Goal: Information Seeking & Learning: Learn about a topic

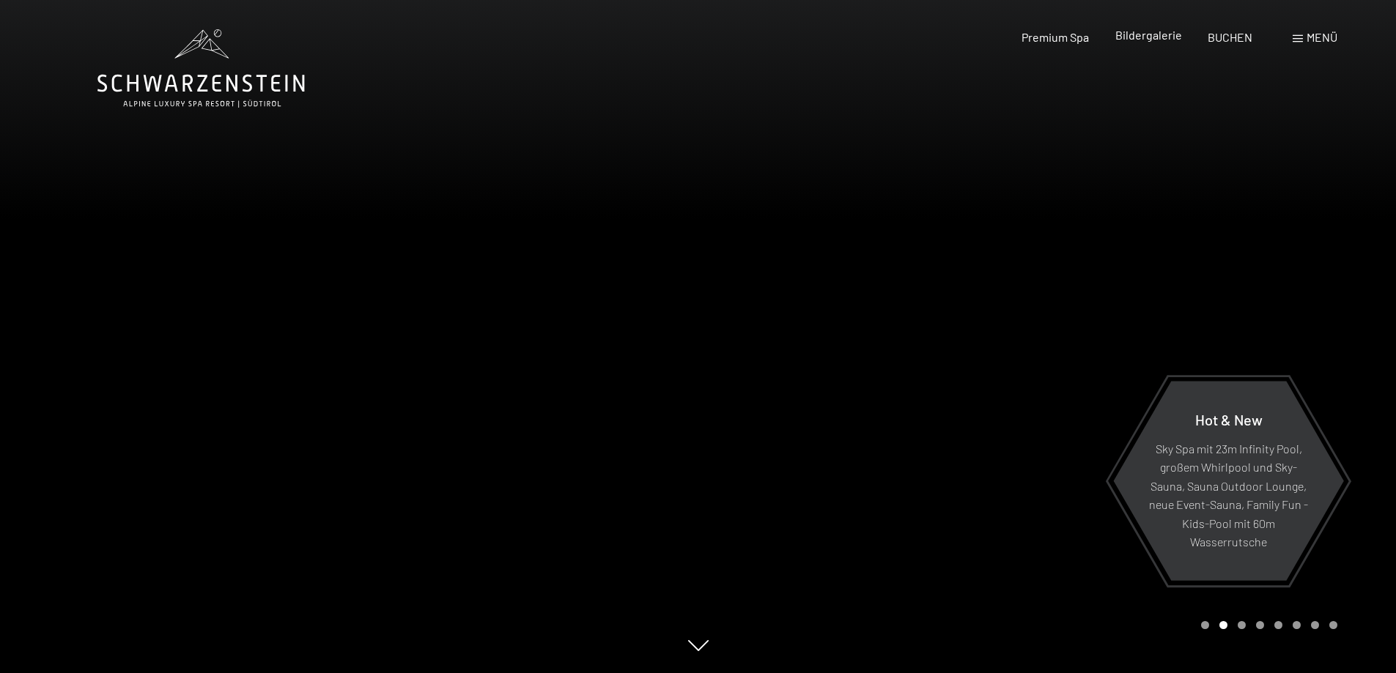
click at [1151, 32] on span "Bildergalerie" at bounding box center [1148, 35] width 67 height 14
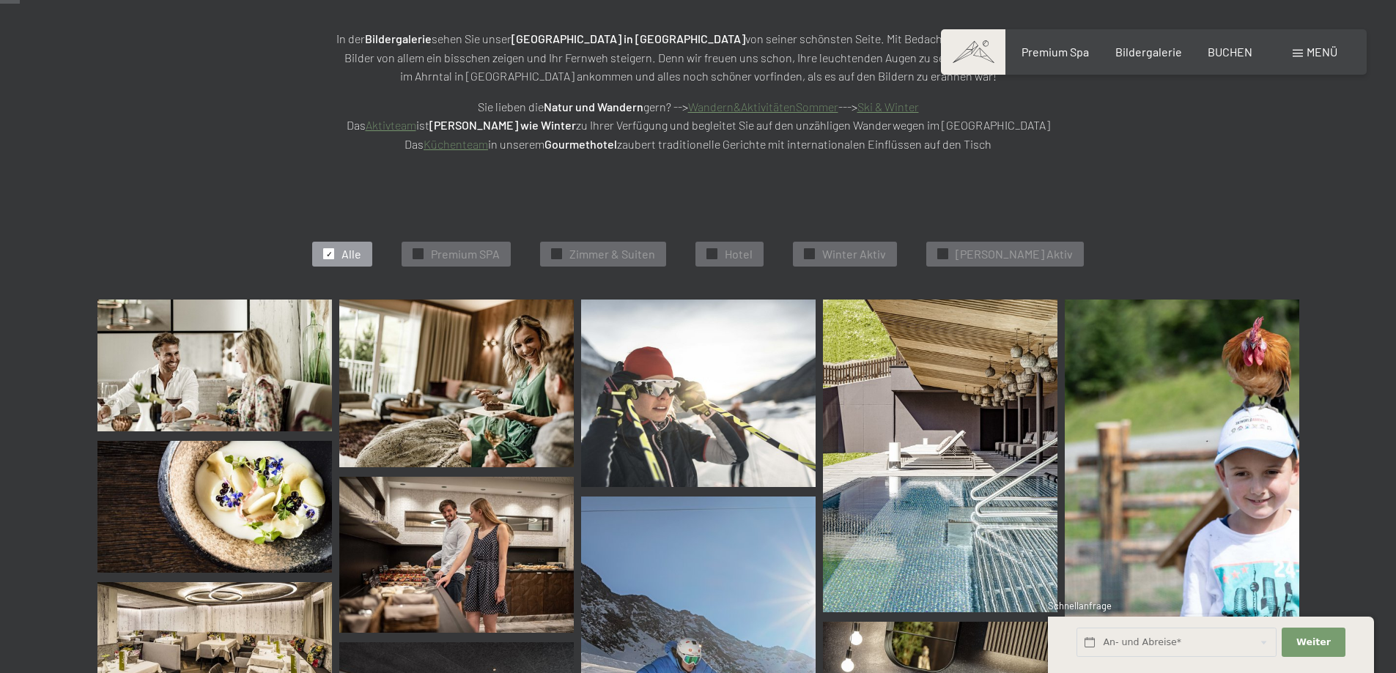
scroll to position [292, 0]
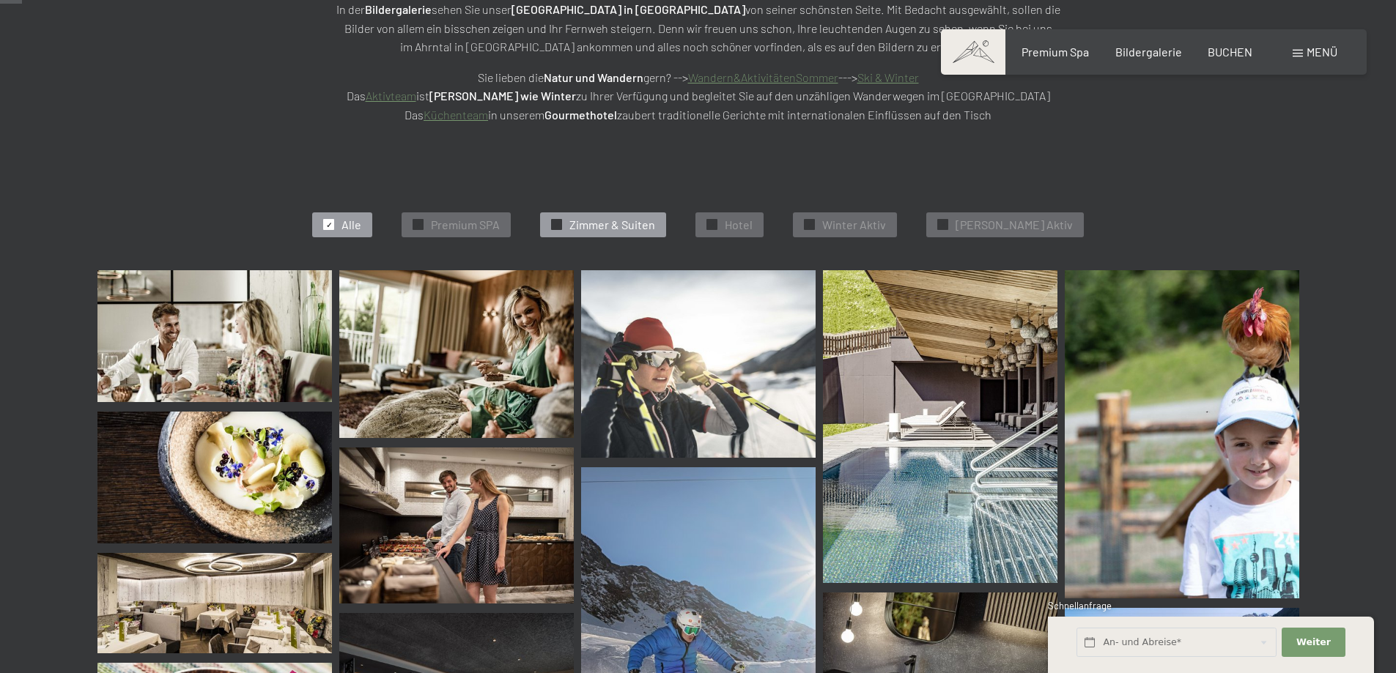
click at [604, 226] on span "Zimmer & Suiten" at bounding box center [612, 225] width 86 height 16
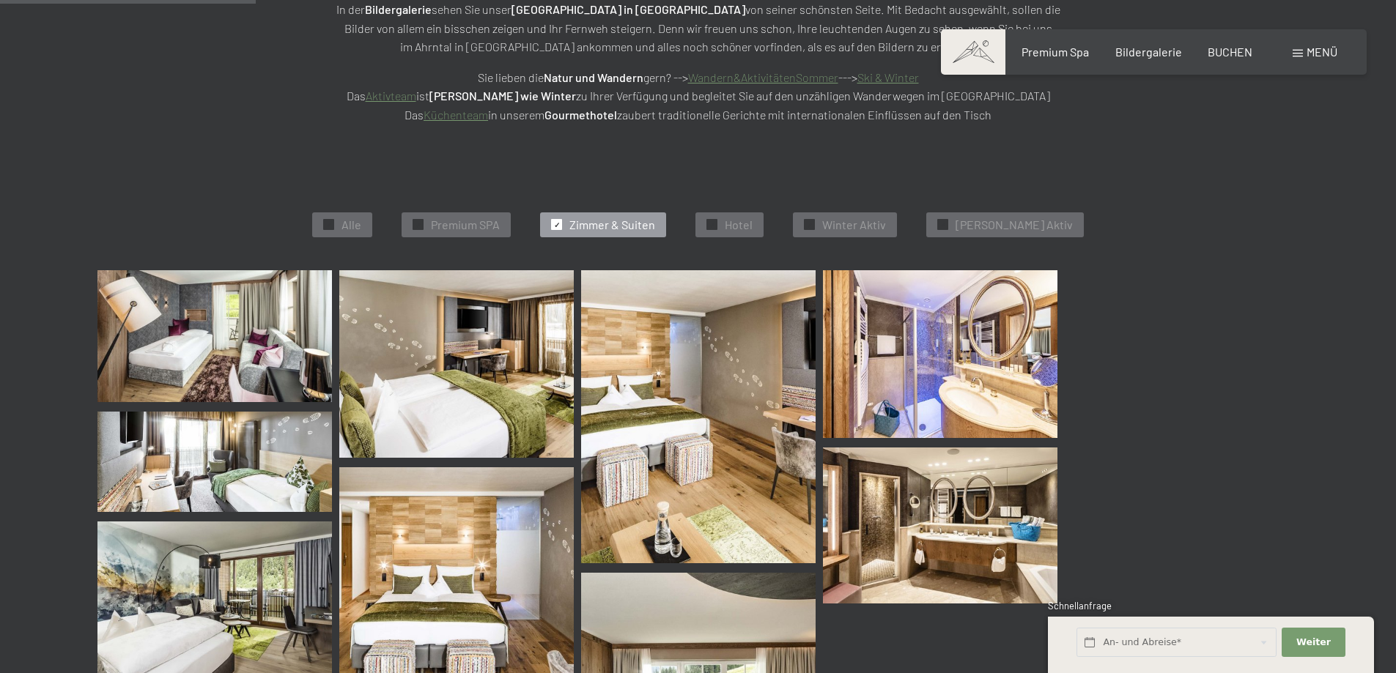
scroll to position [369, 0]
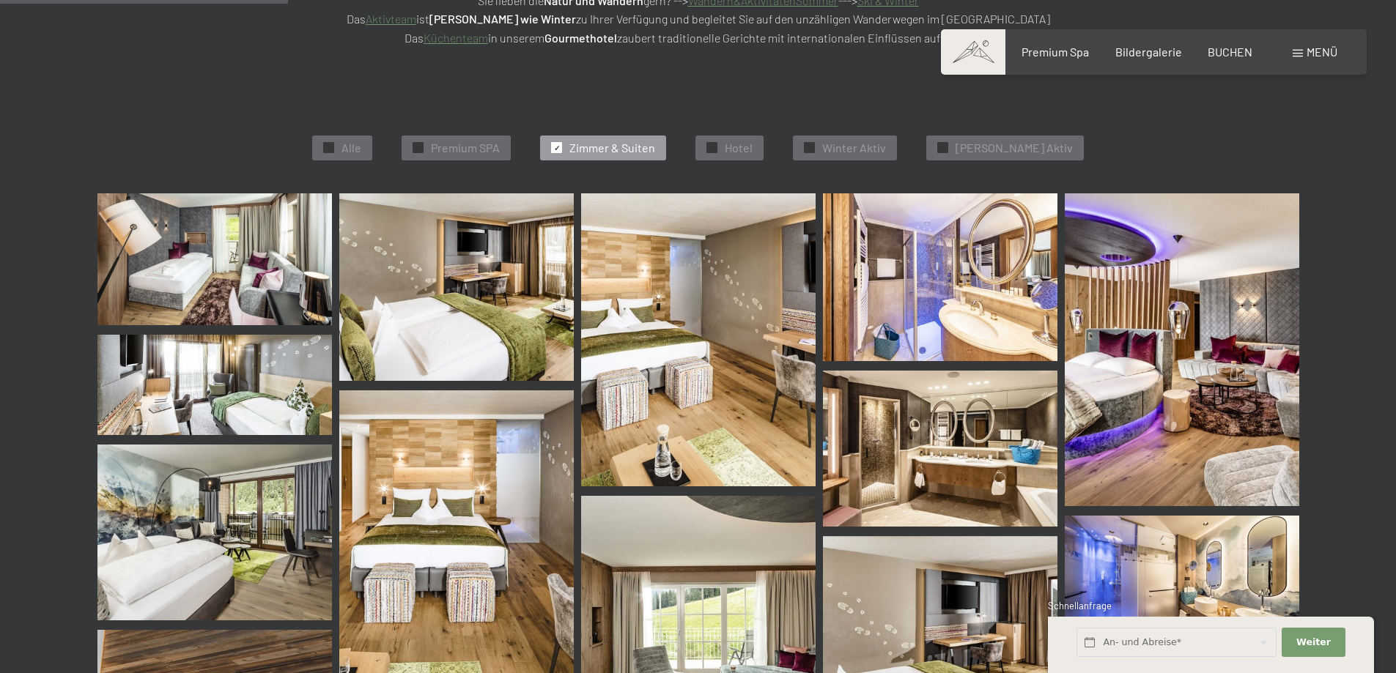
click at [1179, 351] on img at bounding box center [1182, 349] width 234 height 313
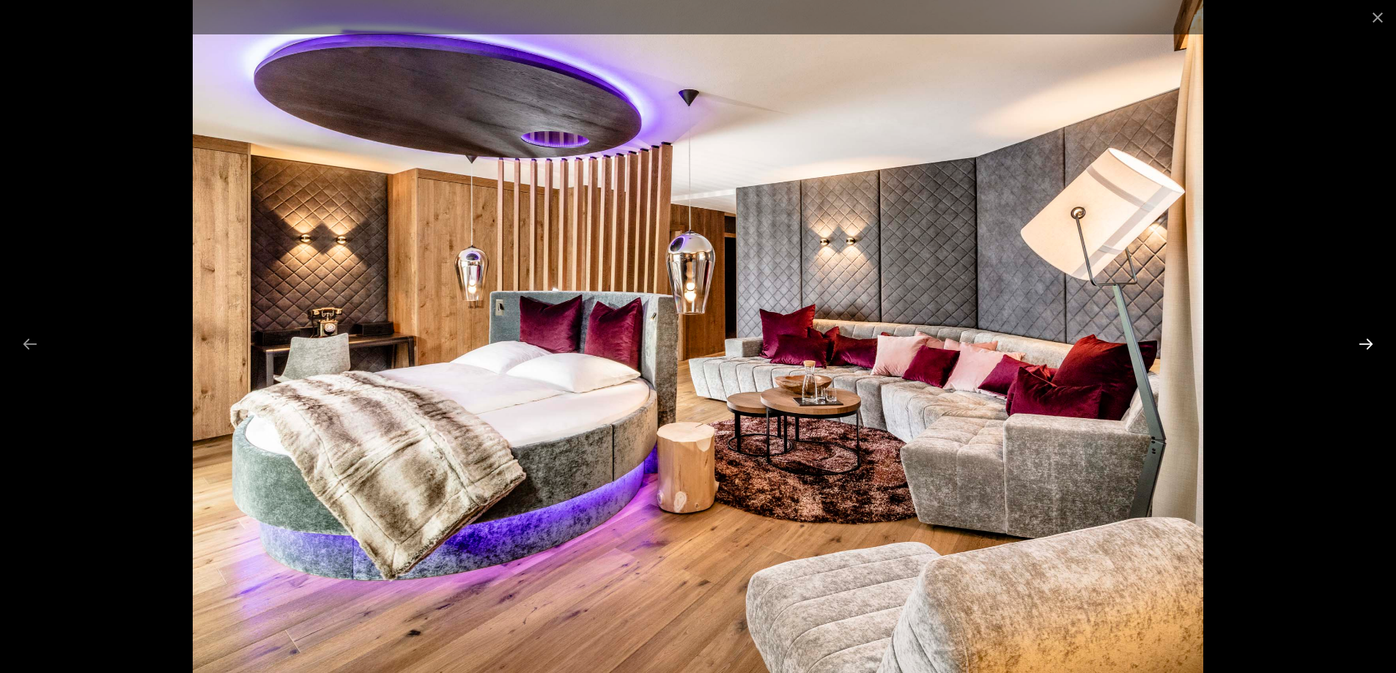
click at [1369, 342] on button "Next slide" at bounding box center [1365, 344] width 31 height 29
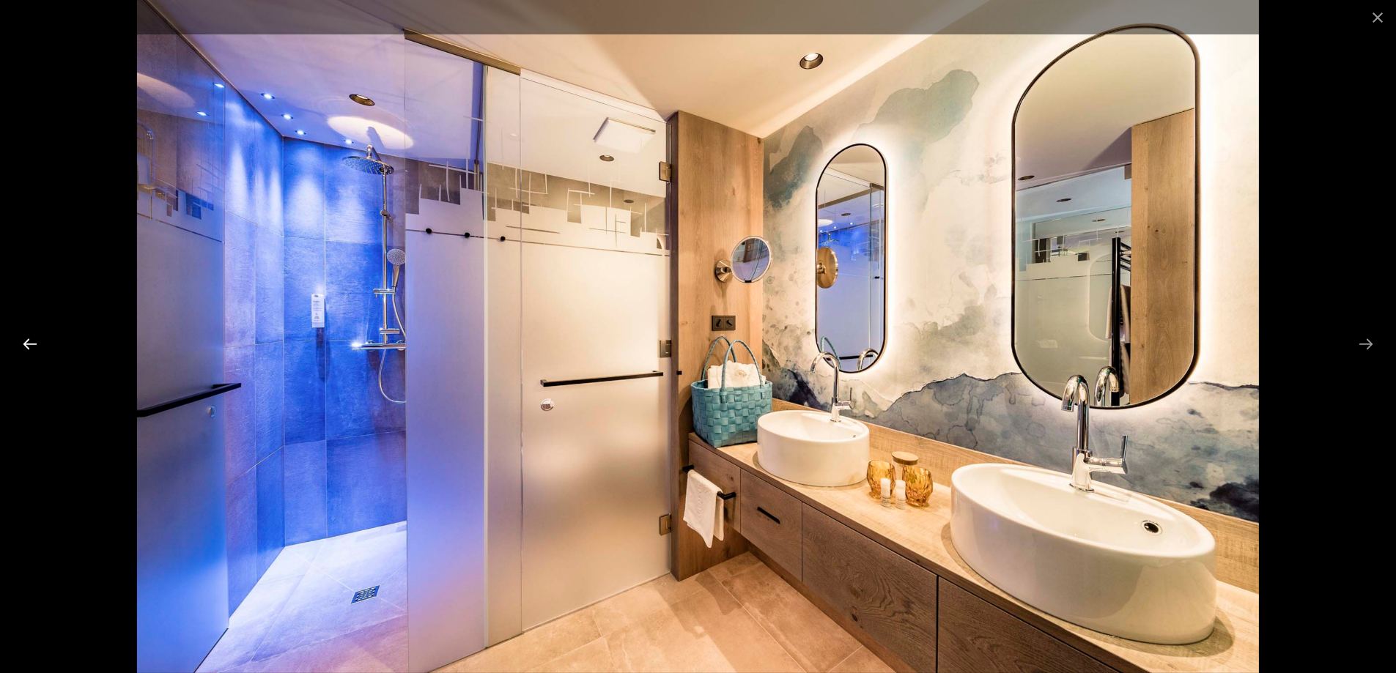
click at [26, 341] on button "Previous slide" at bounding box center [30, 344] width 31 height 29
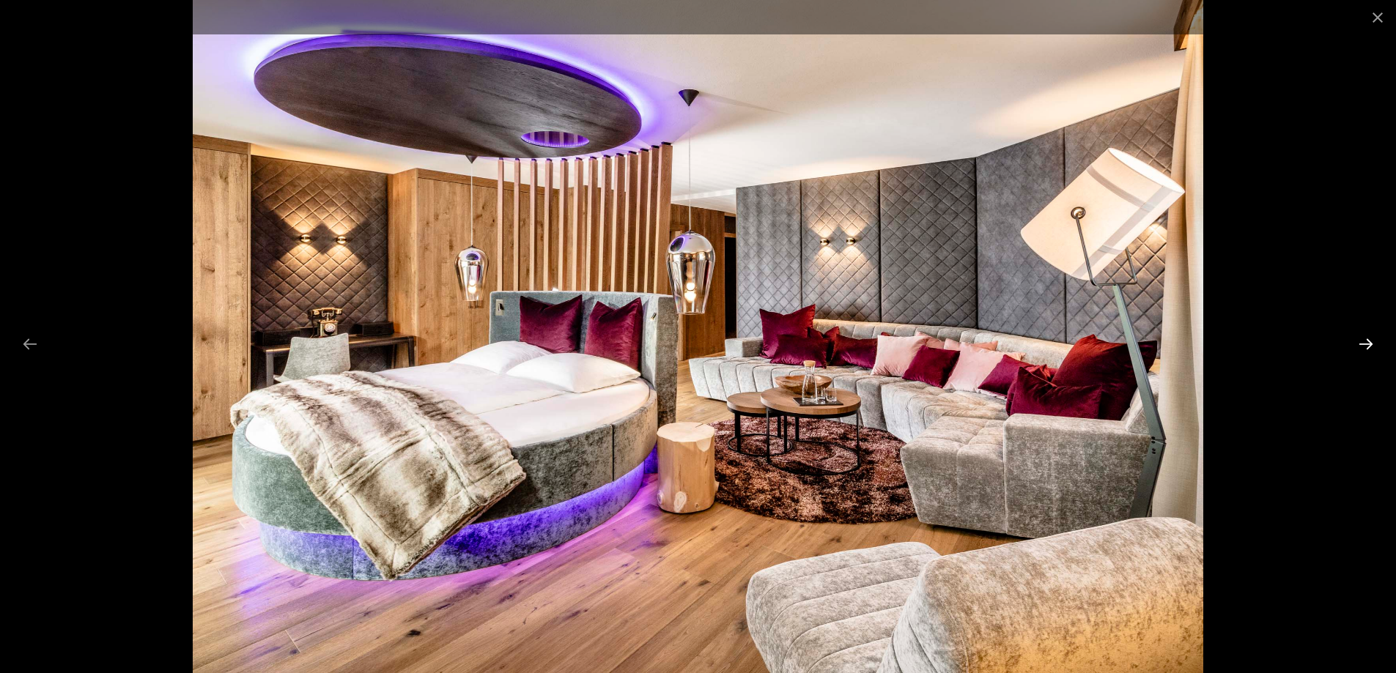
click at [1366, 339] on button "Next slide" at bounding box center [1365, 344] width 31 height 29
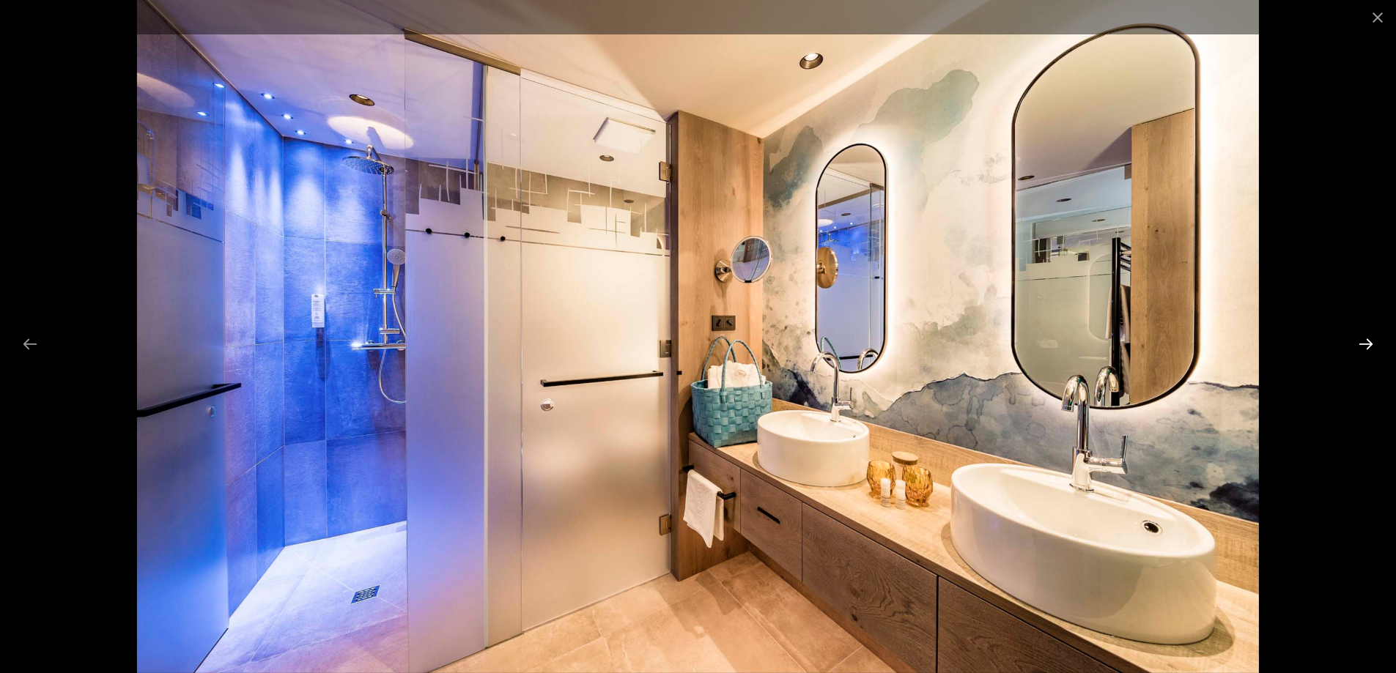
click at [1368, 338] on button "Next slide" at bounding box center [1365, 344] width 31 height 29
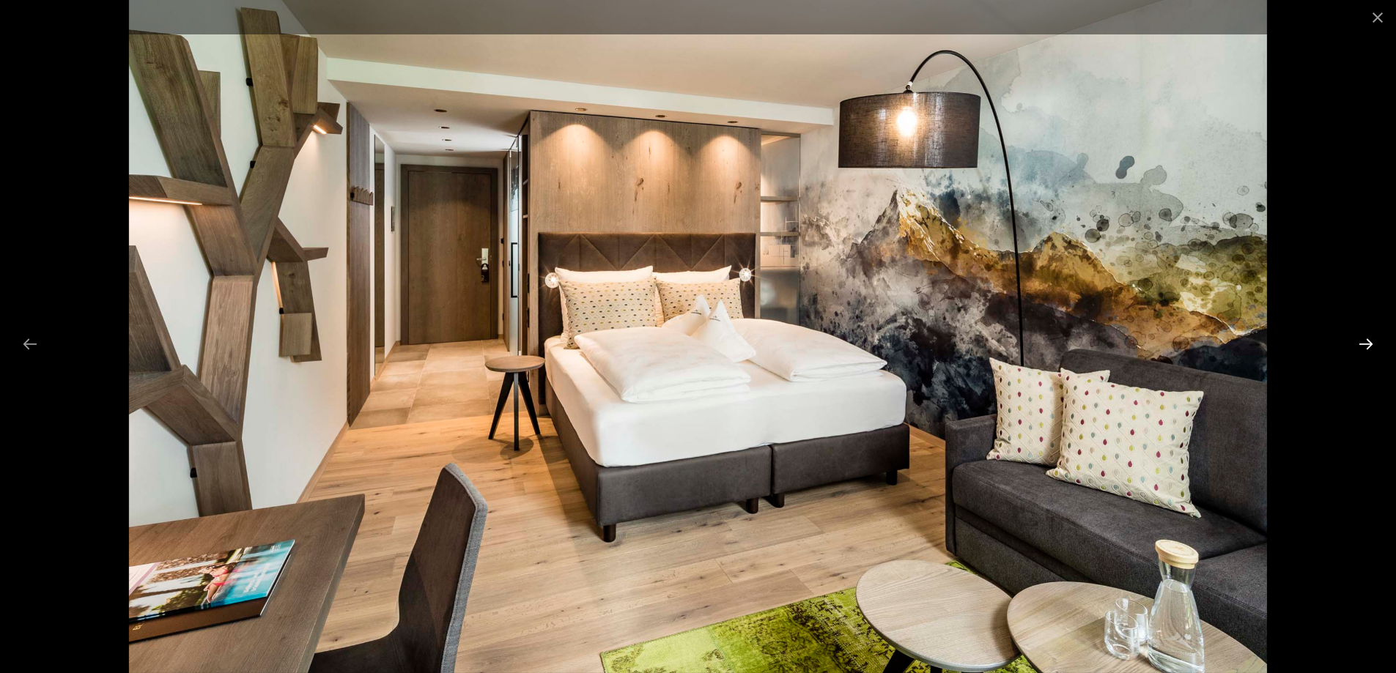
click at [1369, 338] on button "Next slide" at bounding box center [1365, 344] width 31 height 29
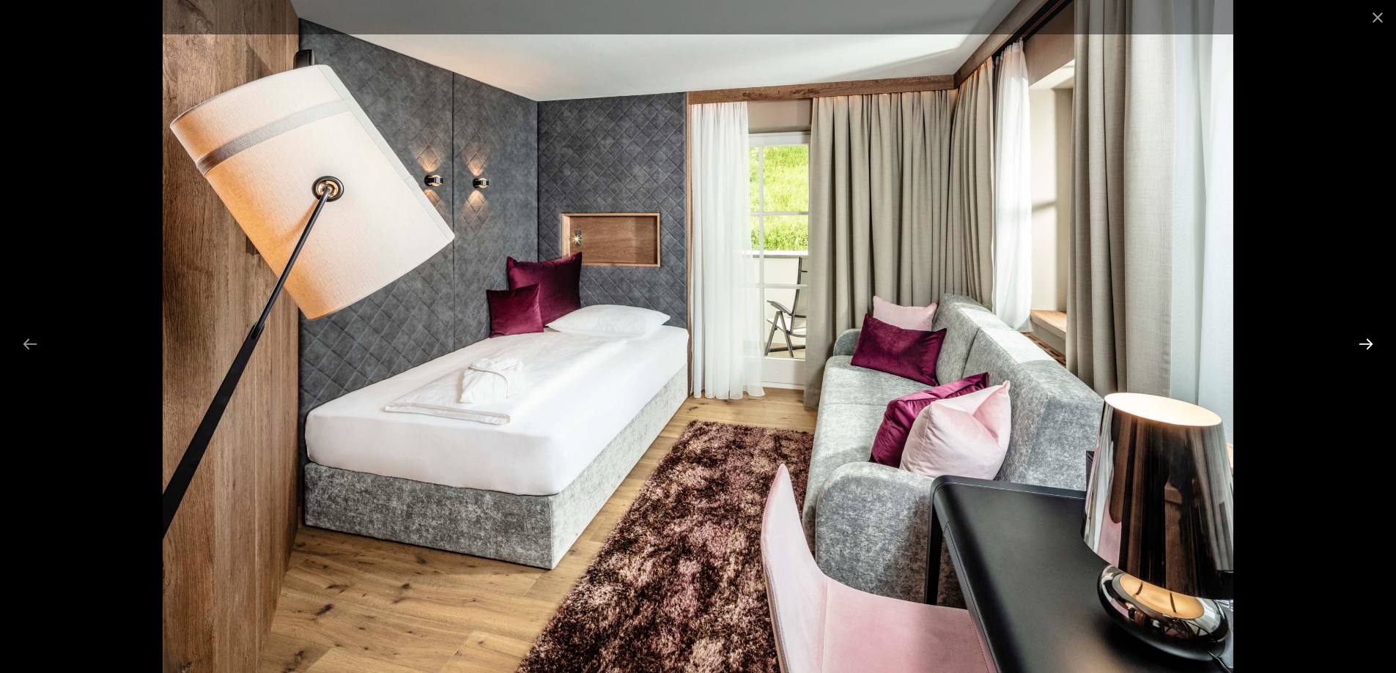
click at [1369, 338] on button "Next slide" at bounding box center [1365, 344] width 31 height 29
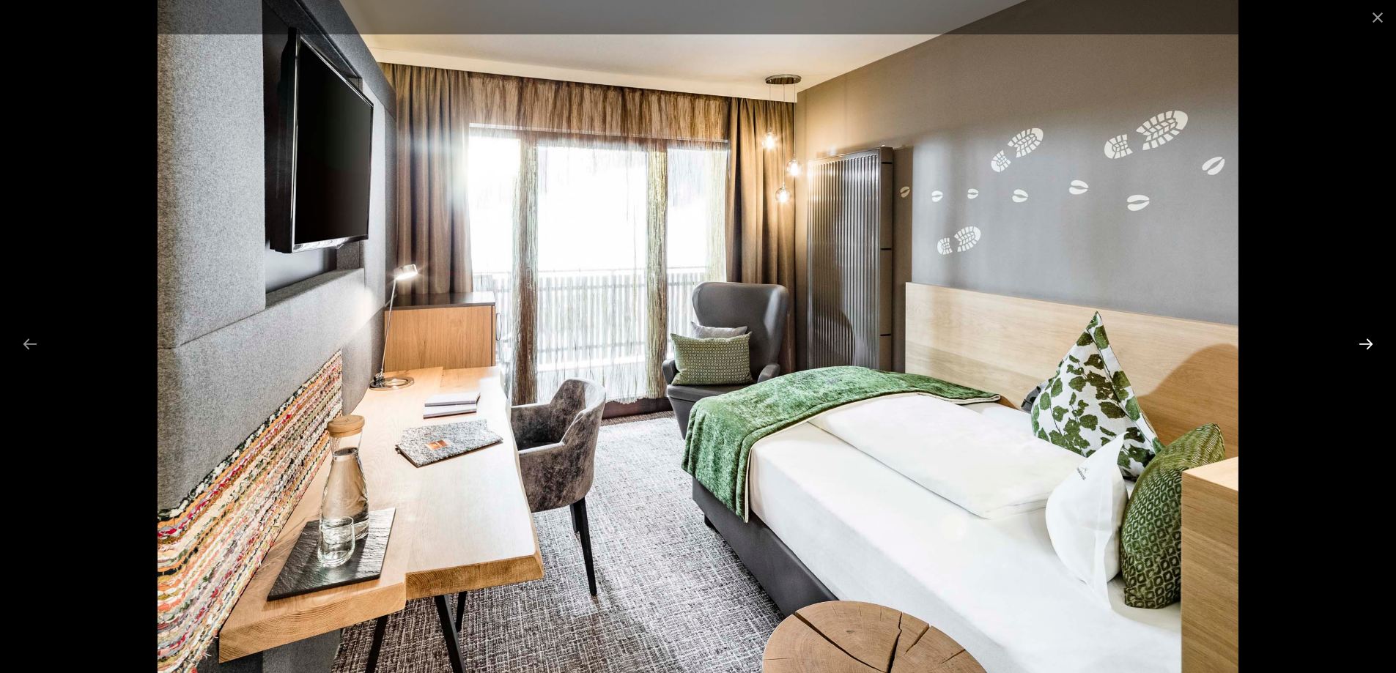
click at [1369, 338] on button "Next slide" at bounding box center [1365, 344] width 31 height 29
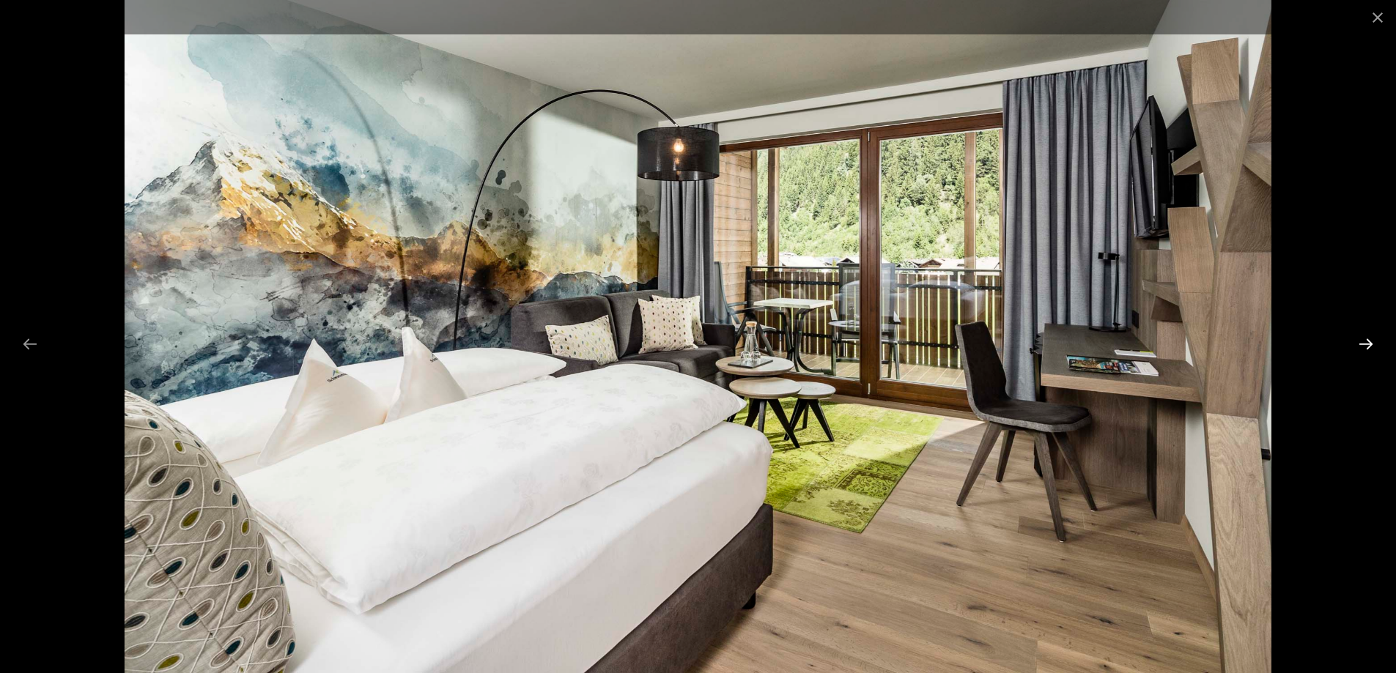
click at [1369, 338] on button "Next slide" at bounding box center [1365, 344] width 31 height 29
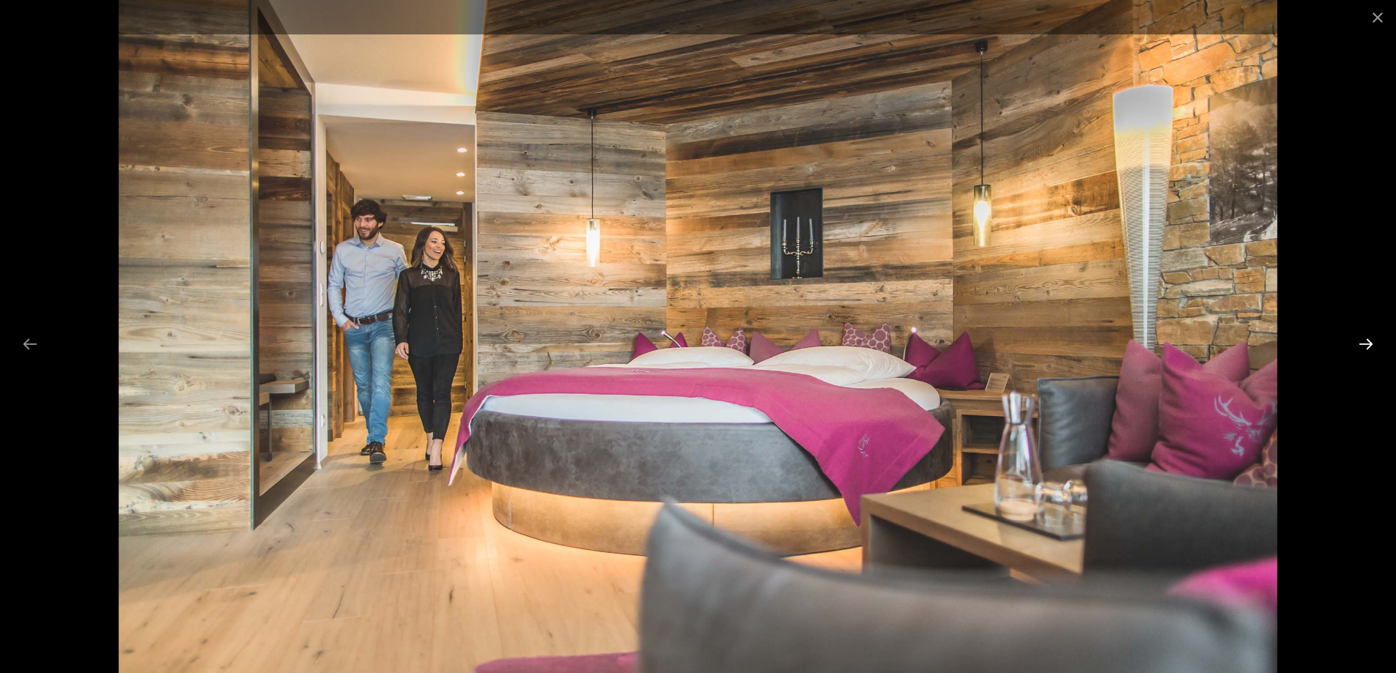
click at [1367, 340] on button "Next slide" at bounding box center [1365, 344] width 31 height 29
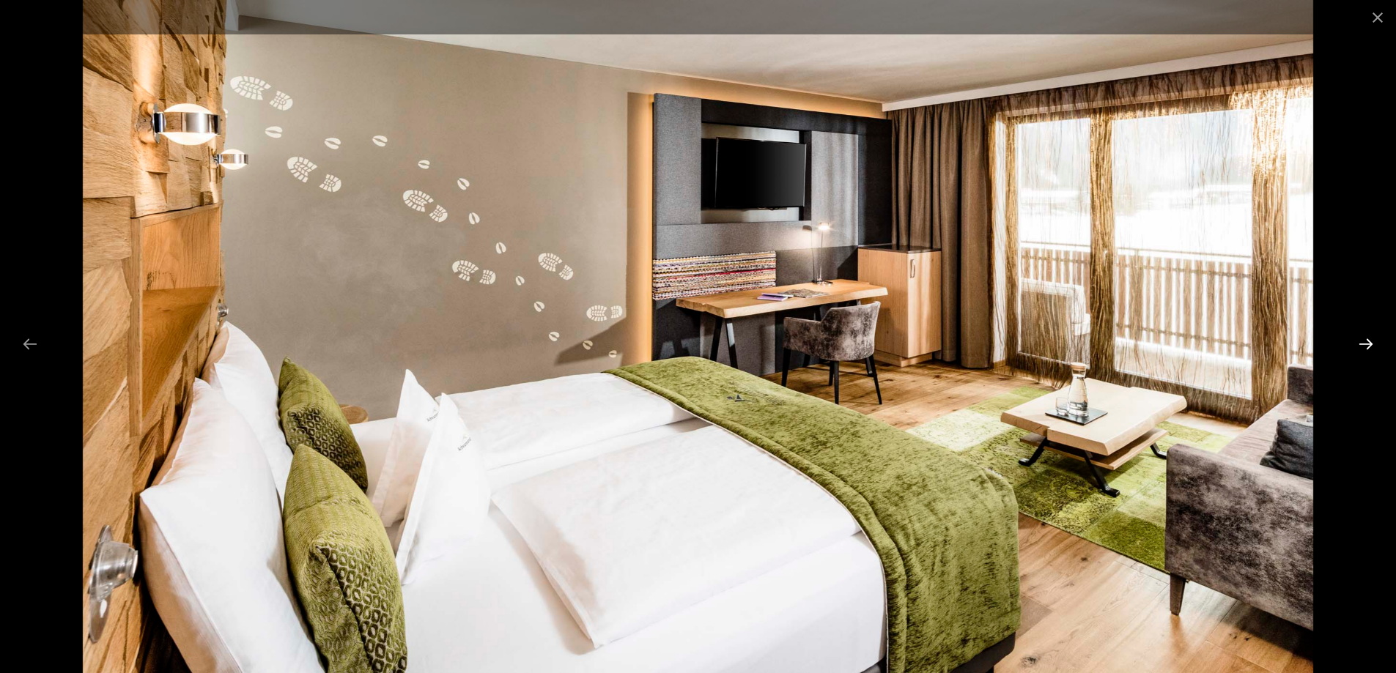
click at [1367, 340] on button "Next slide" at bounding box center [1365, 344] width 31 height 29
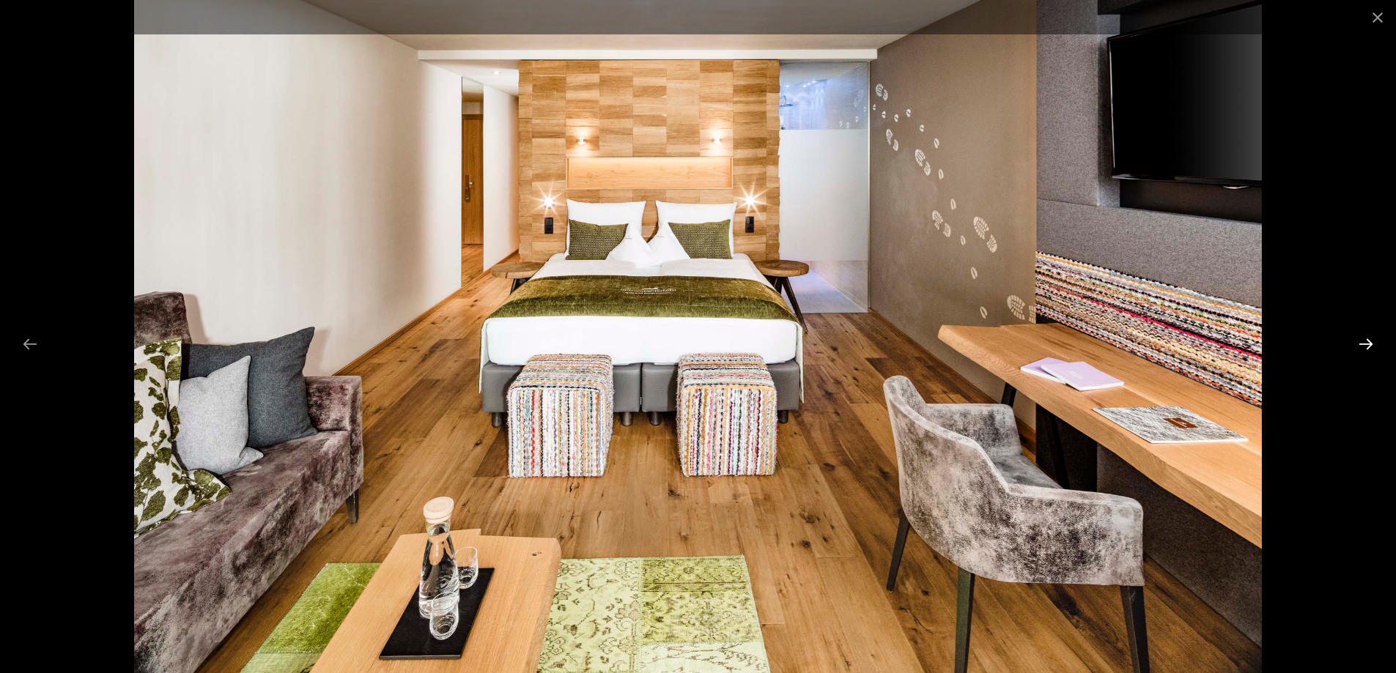
click at [1367, 340] on button "Next slide" at bounding box center [1365, 344] width 31 height 29
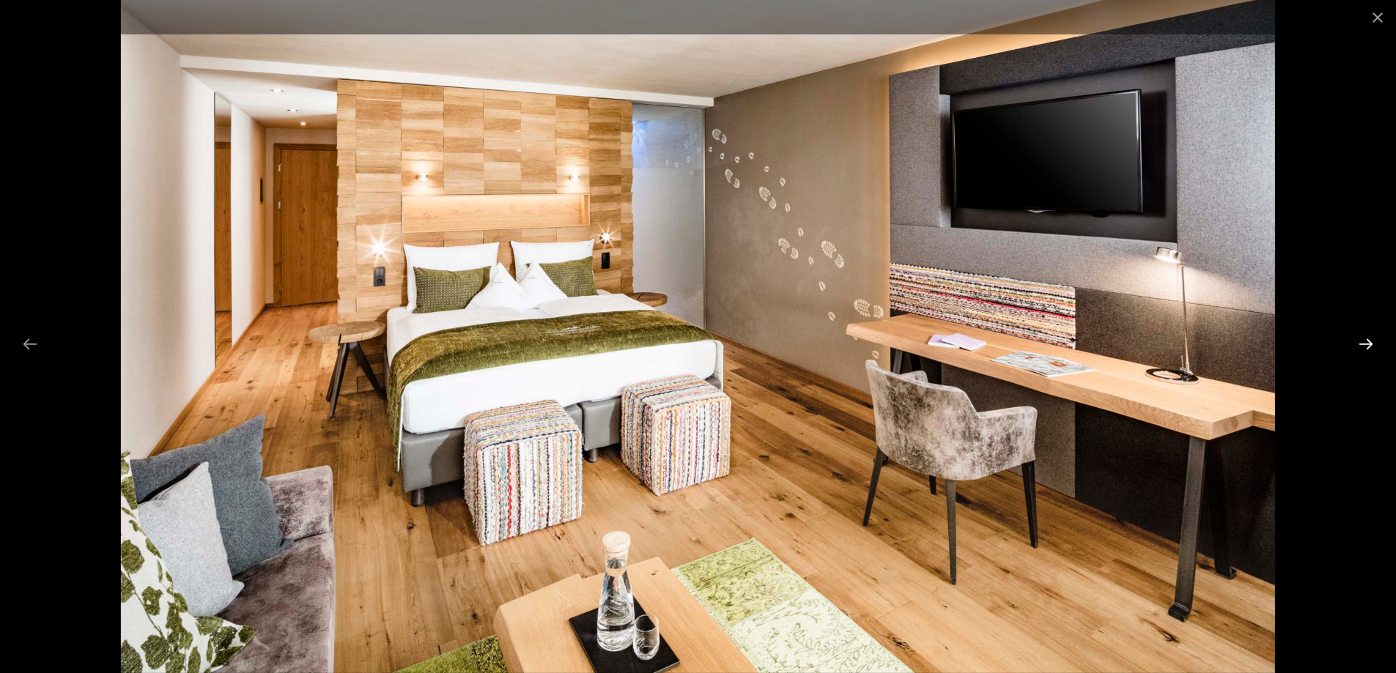
click at [1367, 340] on button "Next slide" at bounding box center [1365, 344] width 31 height 29
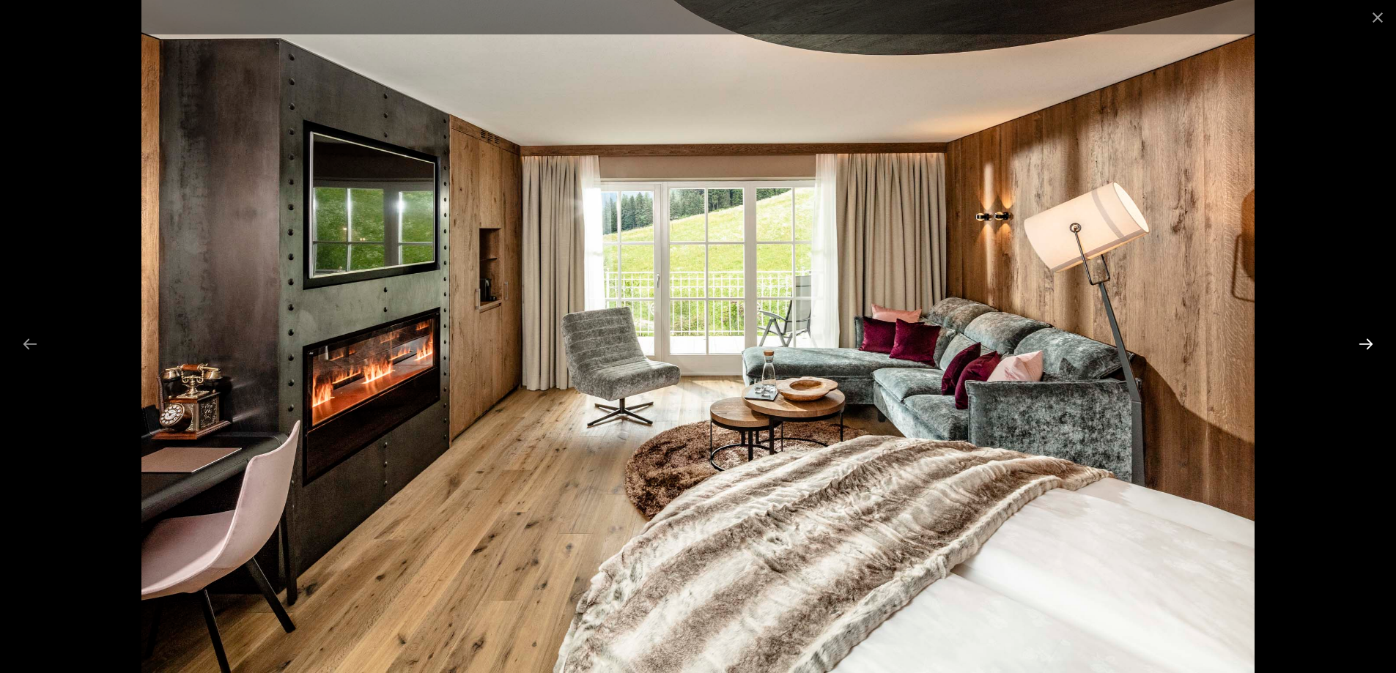
click at [1367, 340] on button "Next slide" at bounding box center [1365, 344] width 31 height 29
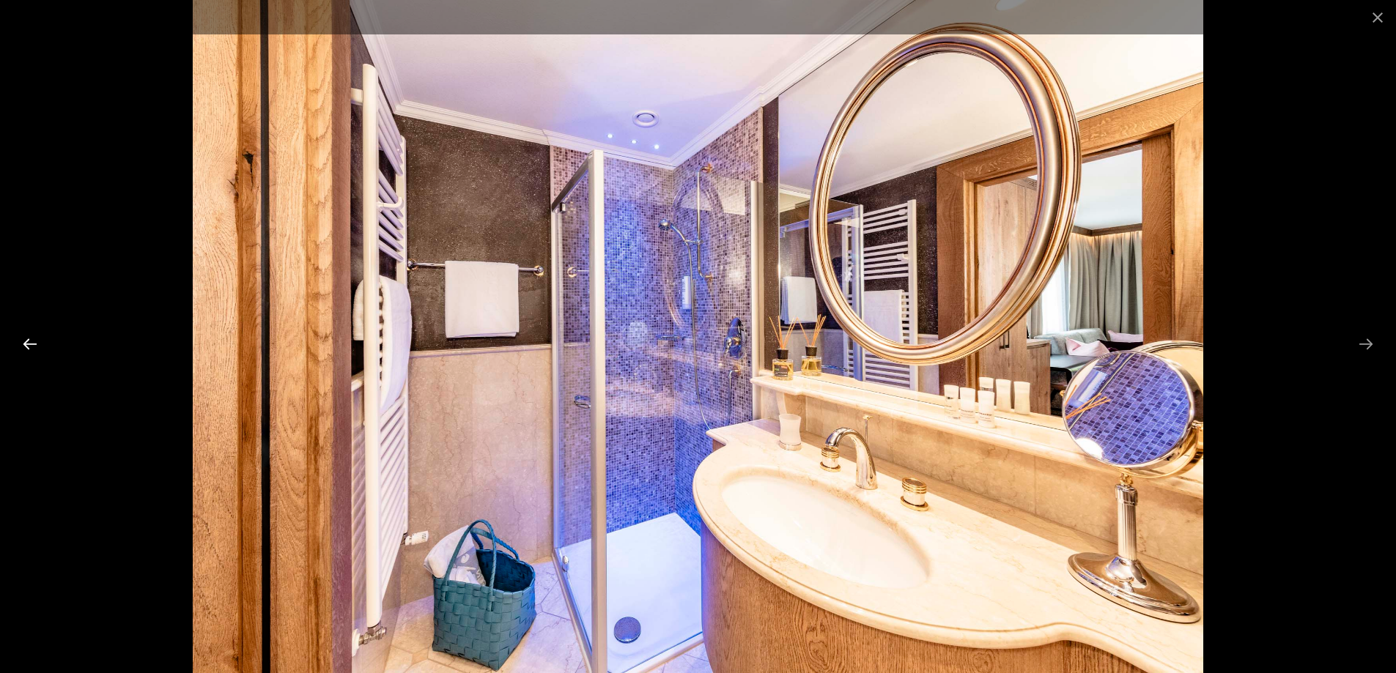
click at [32, 343] on button "Previous slide" at bounding box center [30, 344] width 31 height 29
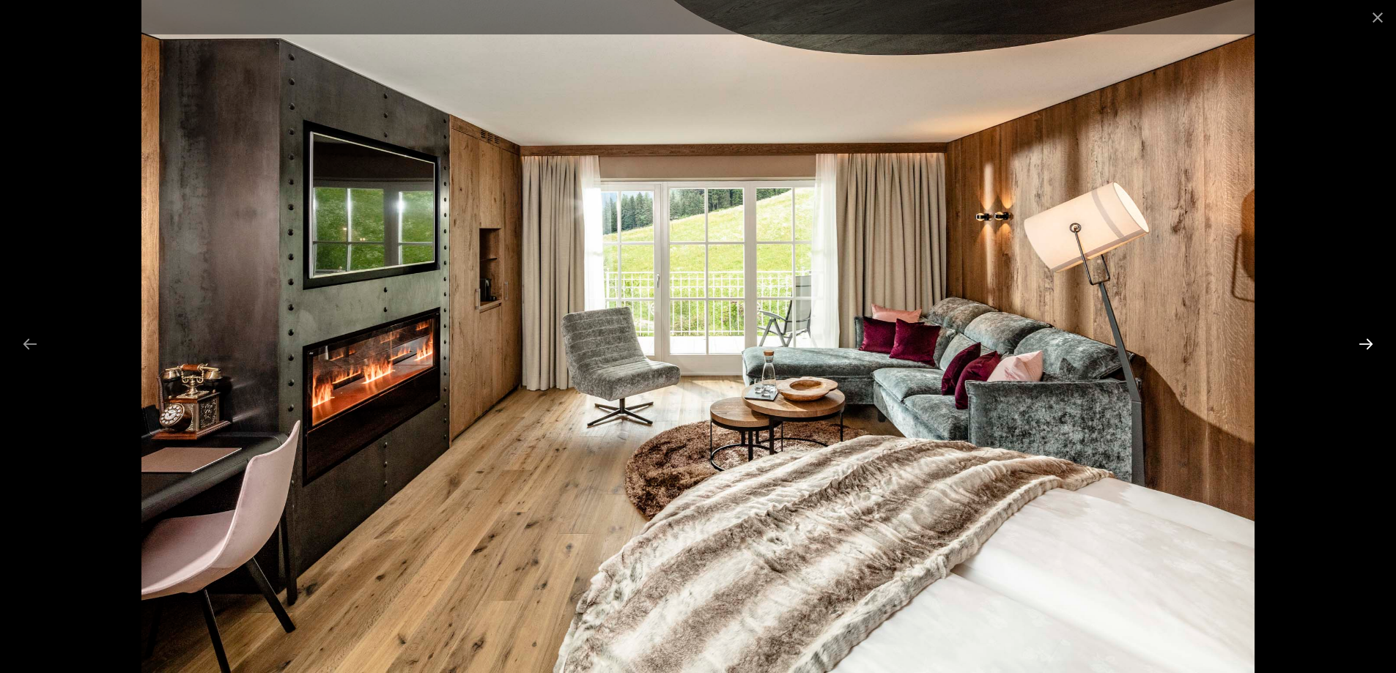
click at [1365, 340] on button "Next slide" at bounding box center [1365, 344] width 31 height 29
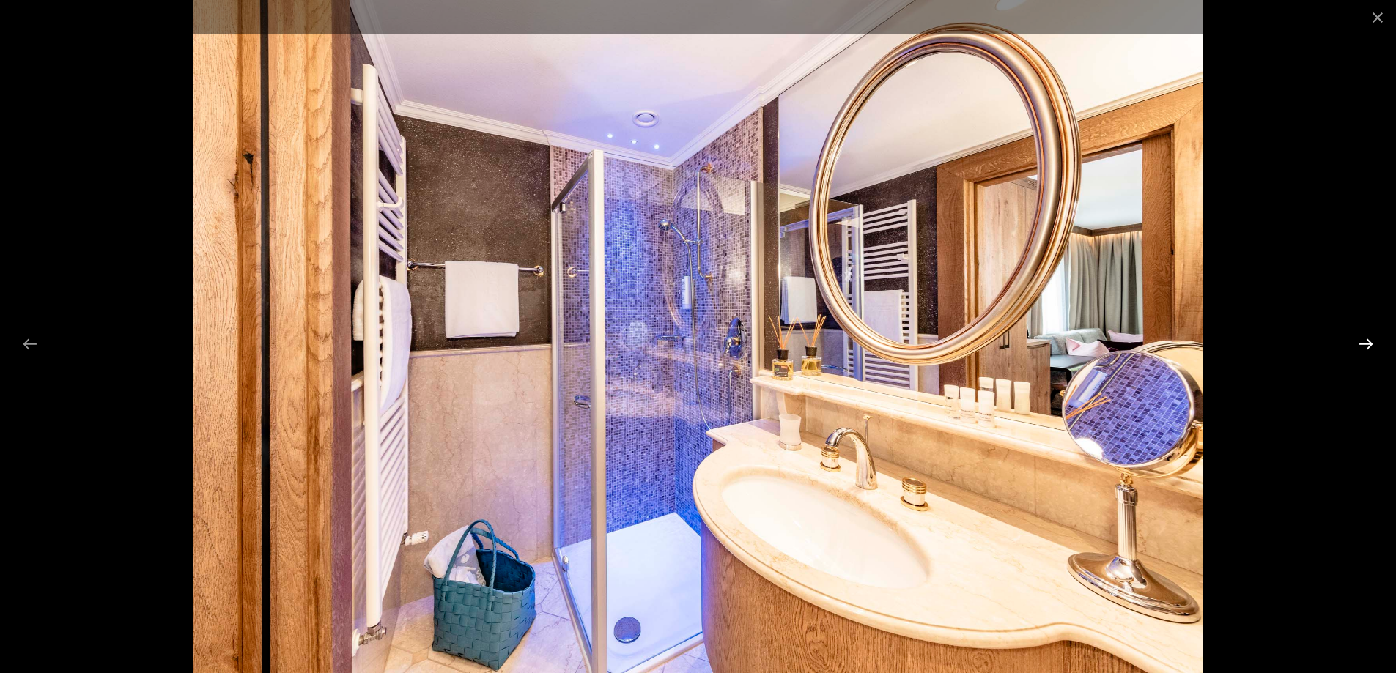
click at [1366, 346] on button "Next slide" at bounding box center [1365, 344] width 31 height 29
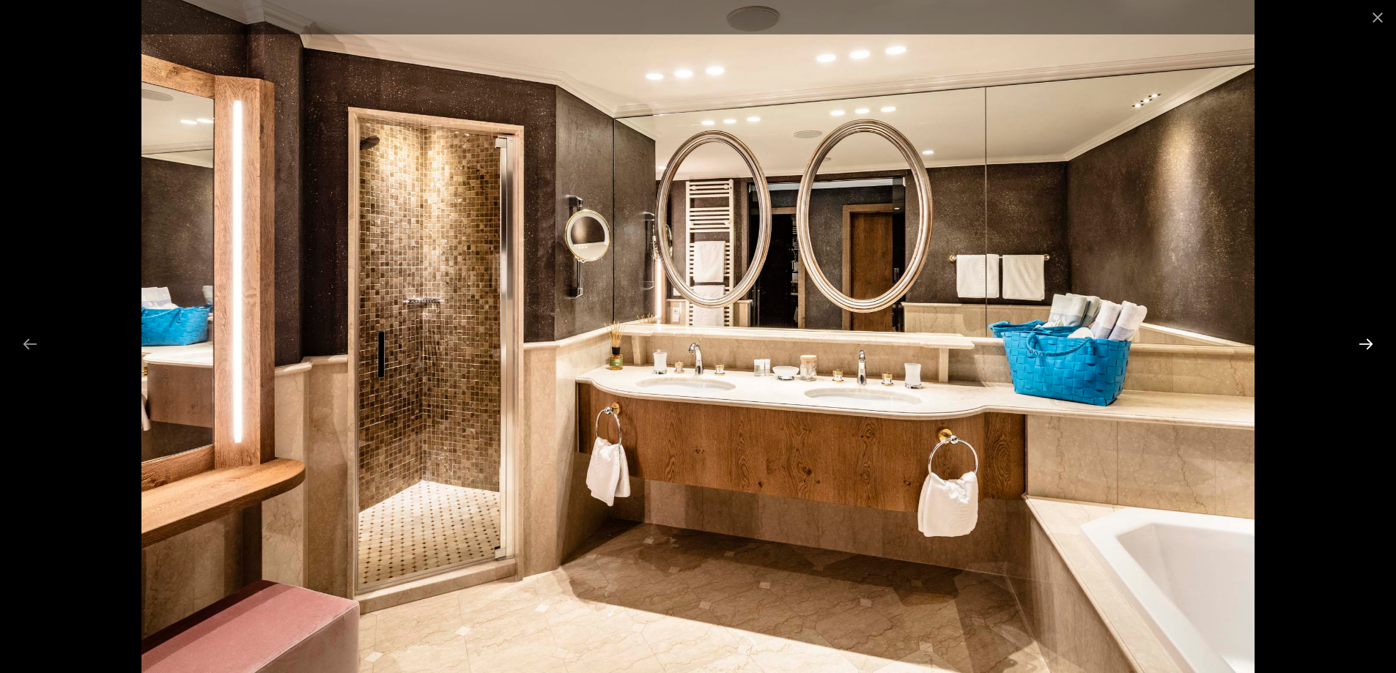
click at [1366, 346] on button "Next slide" at bounding box center [1365, 344] width 31 height 29
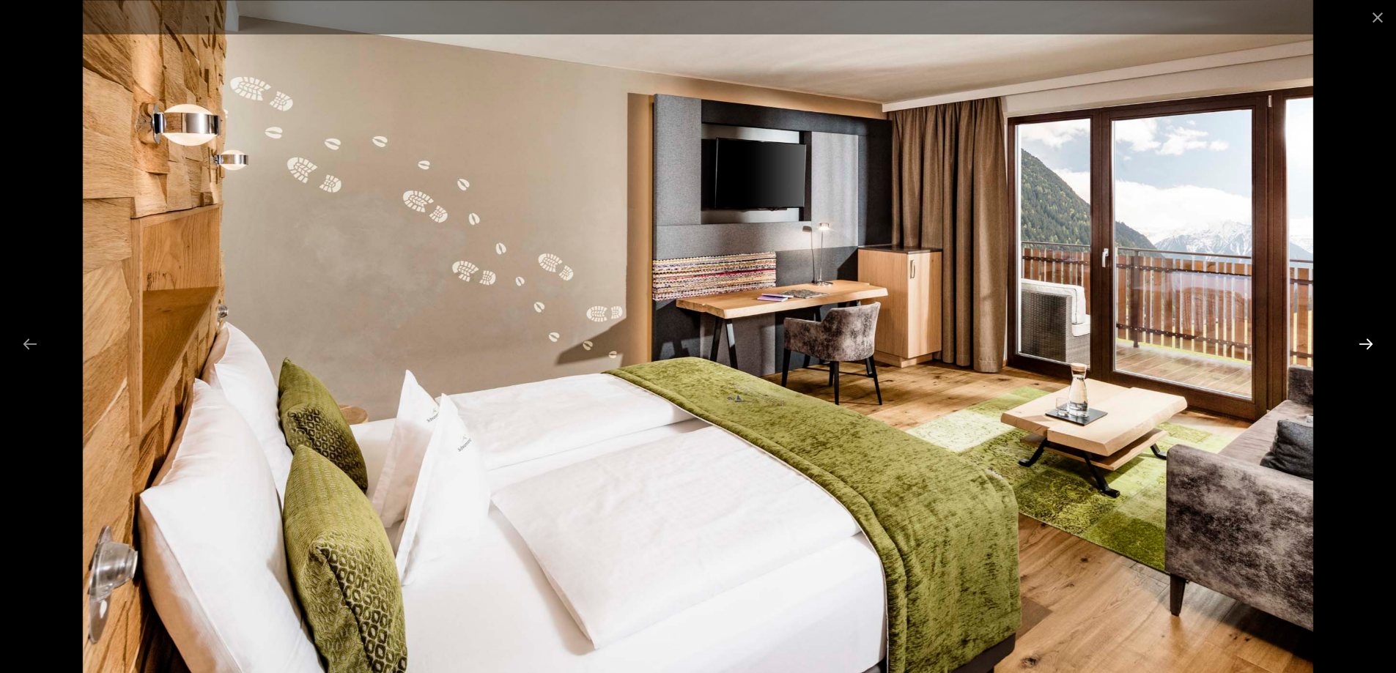
click at [1366, 346] on button "Next slide" at bounding box center [1365, 344] width 31 height 29
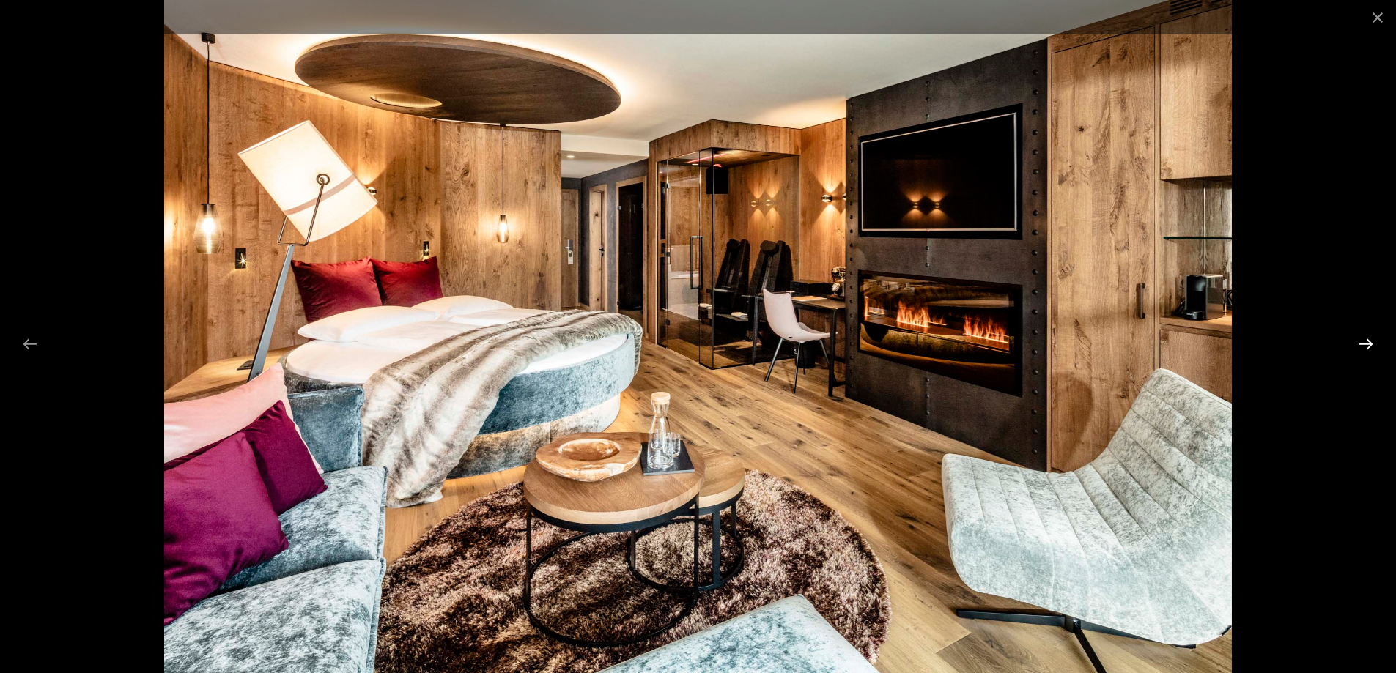
click at [1368, 344] on button "Next slide" at bounding box center [1365, 344] width 31 height 29
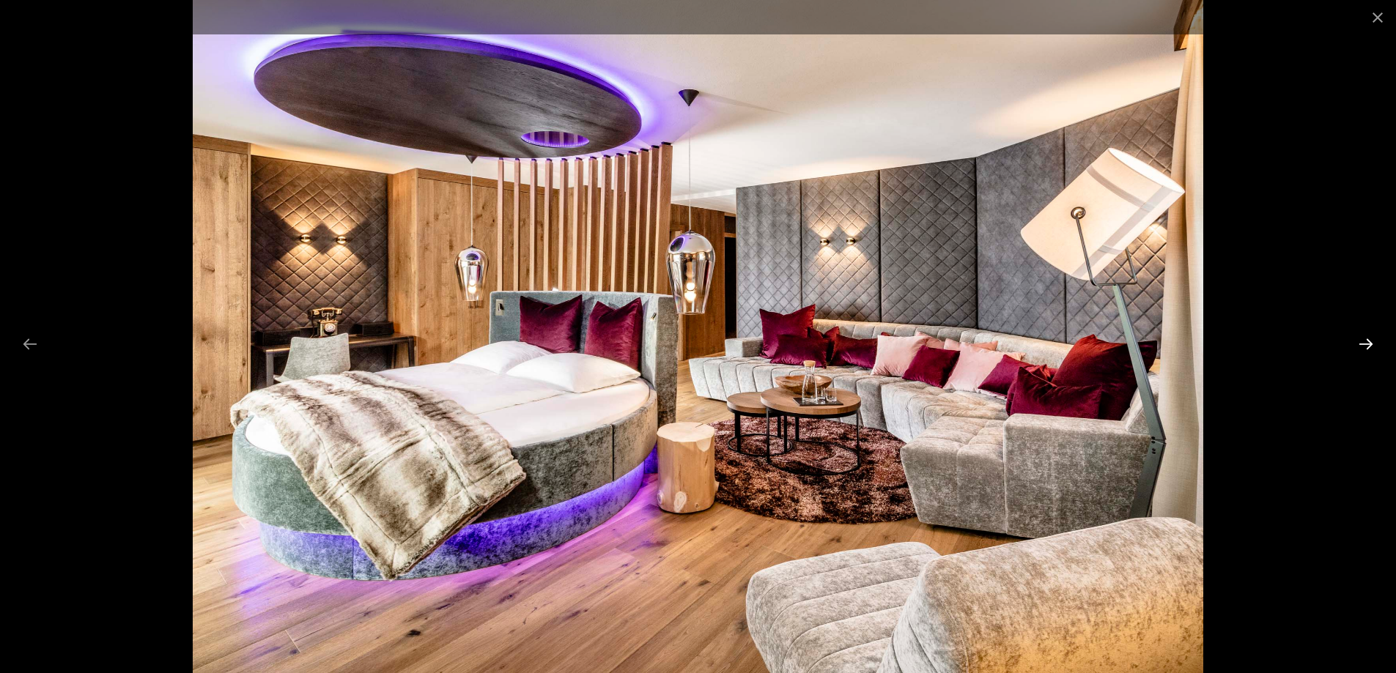
click at [1367, 344] on button "Next slide" at bounding box center [1365, 344] width 31 height 29
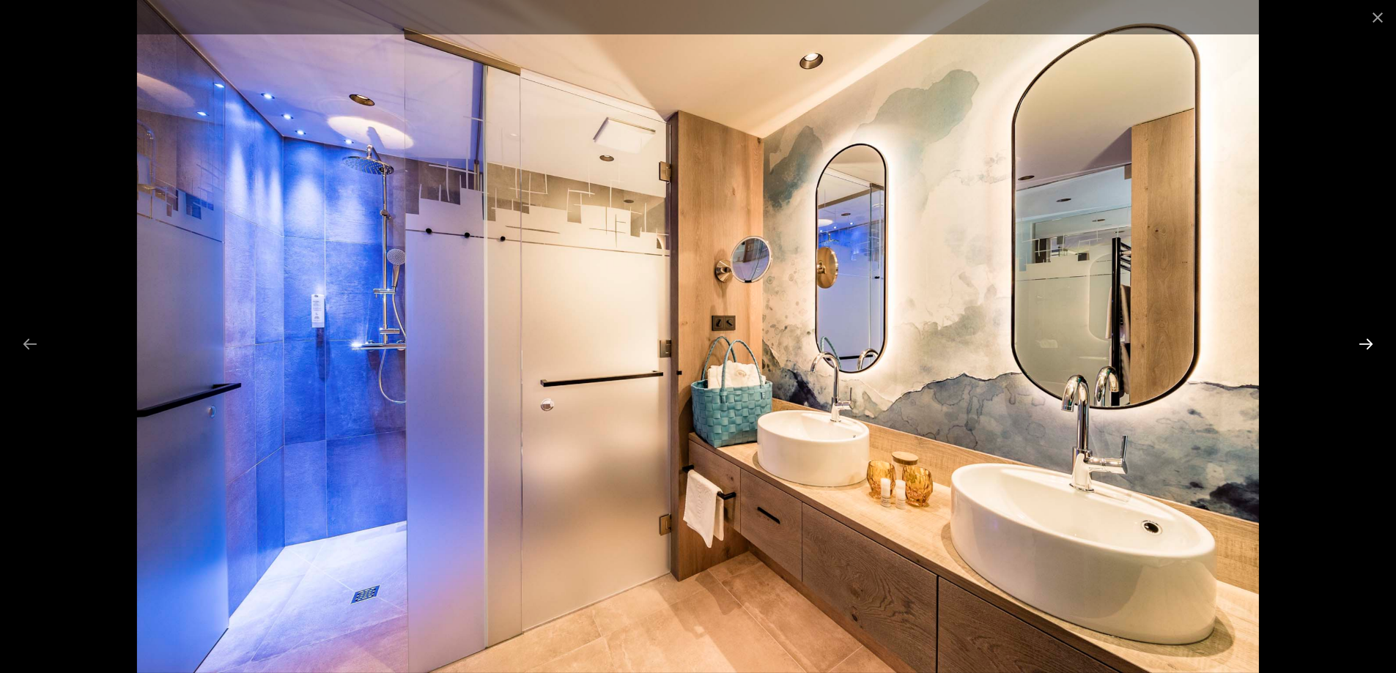
click at [1367, 344] on button "Next slide" at bounding box center [1365, 344] width 31 height 29
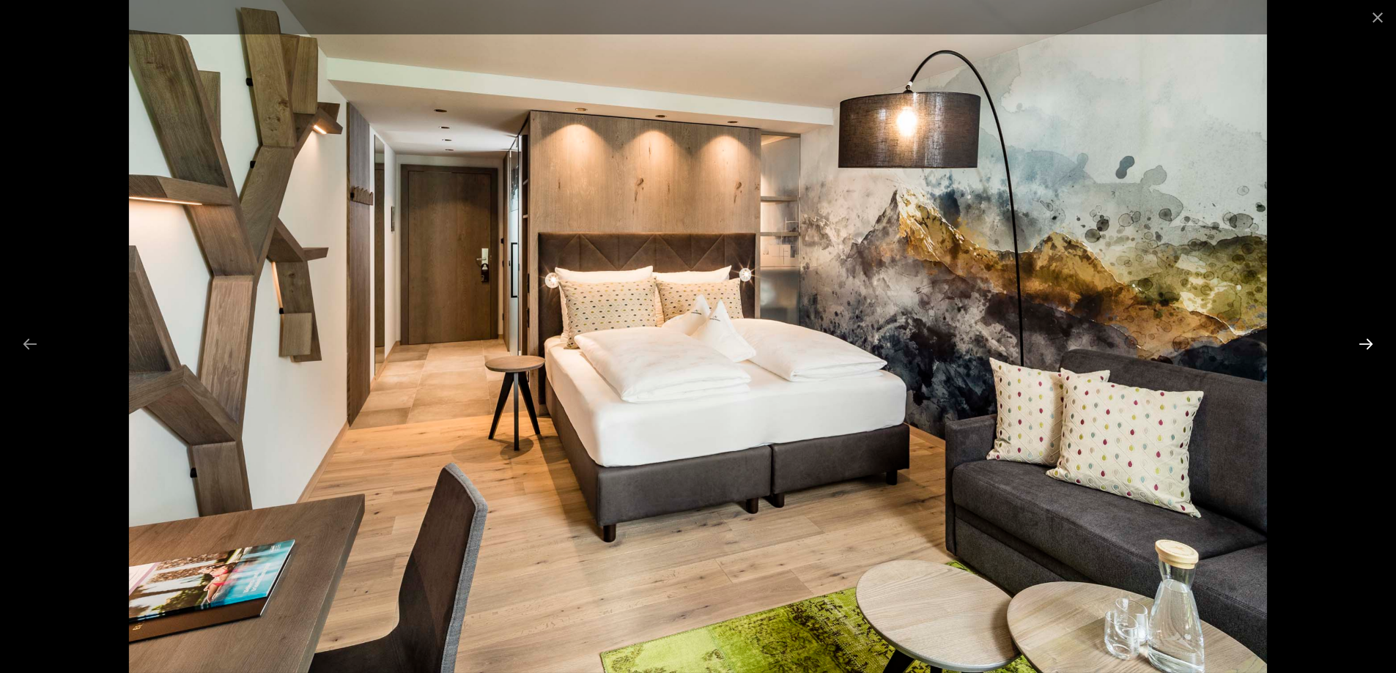
click at [1367, 344] on button "Next slide" at bounding box center [1365, 344] width 31 height 29
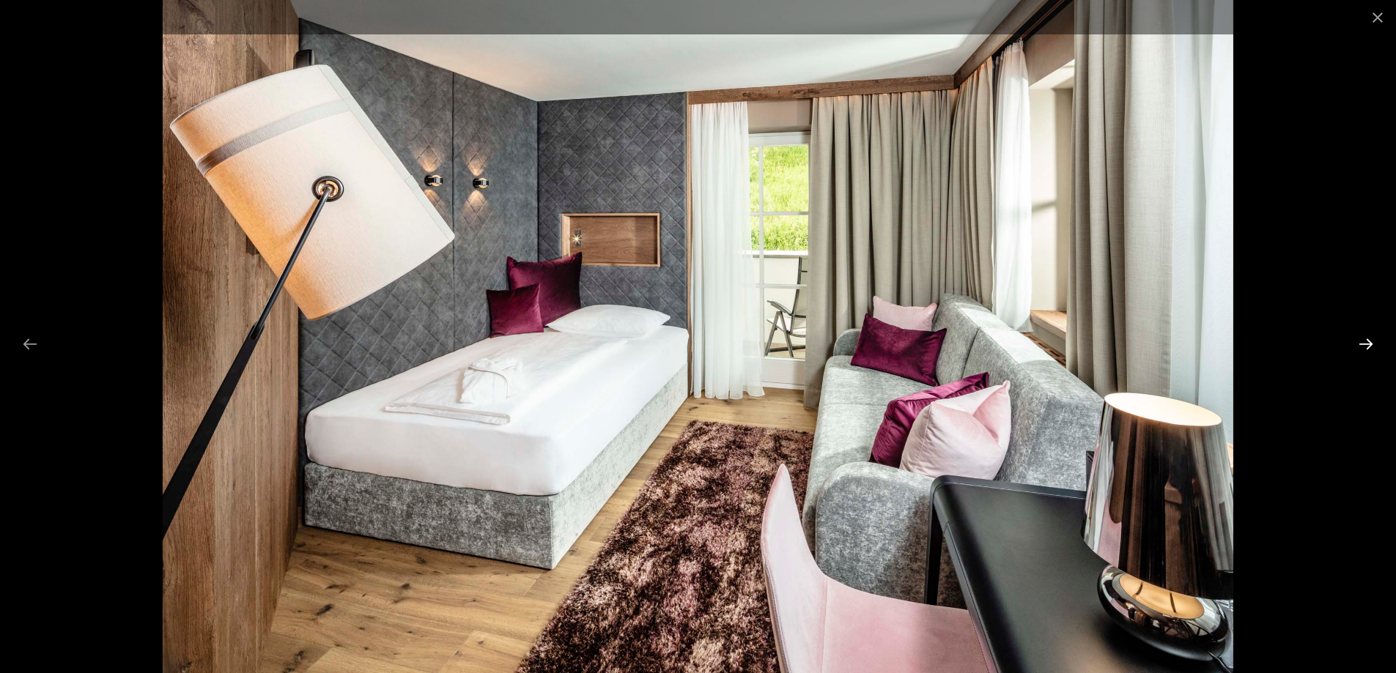
click at [1367, 344] on button "Next slide" at bounding box center [1365, 344] width 31 height 29
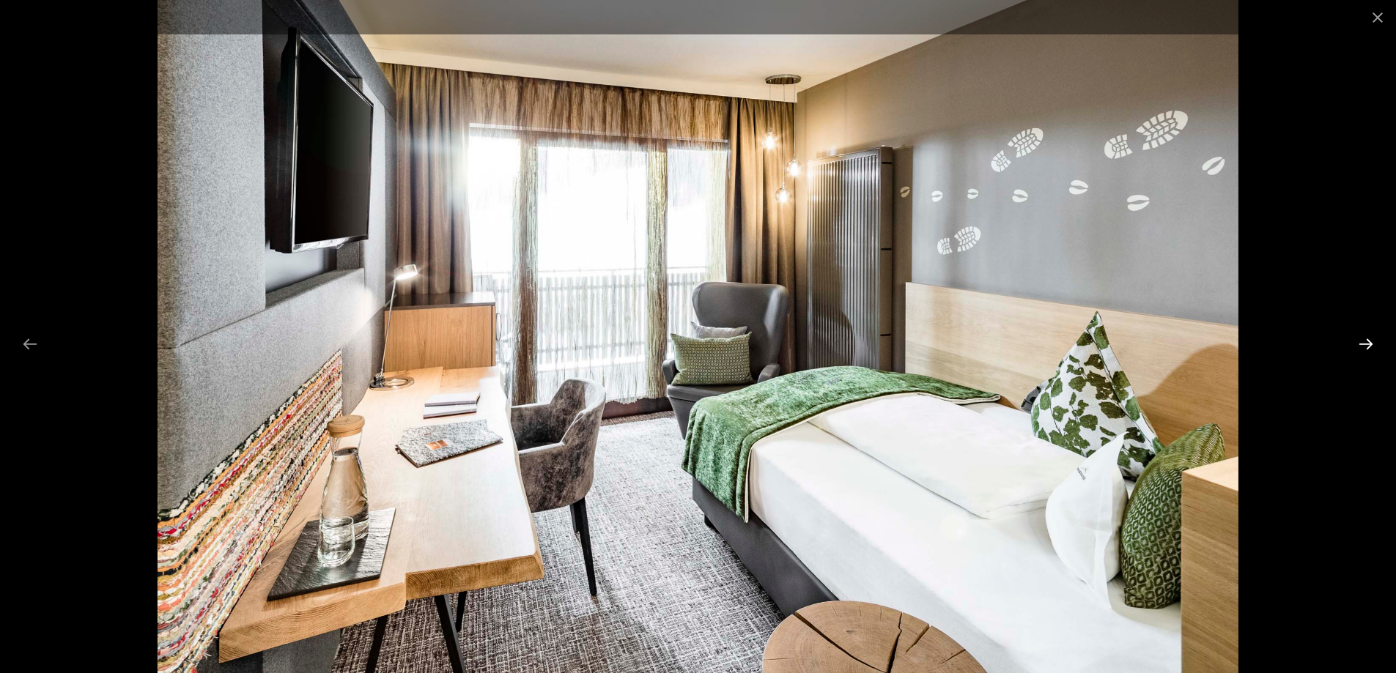
click at [1367, 344] on button "Next slide" at bounding box center [1365, 344] width 31 height 29
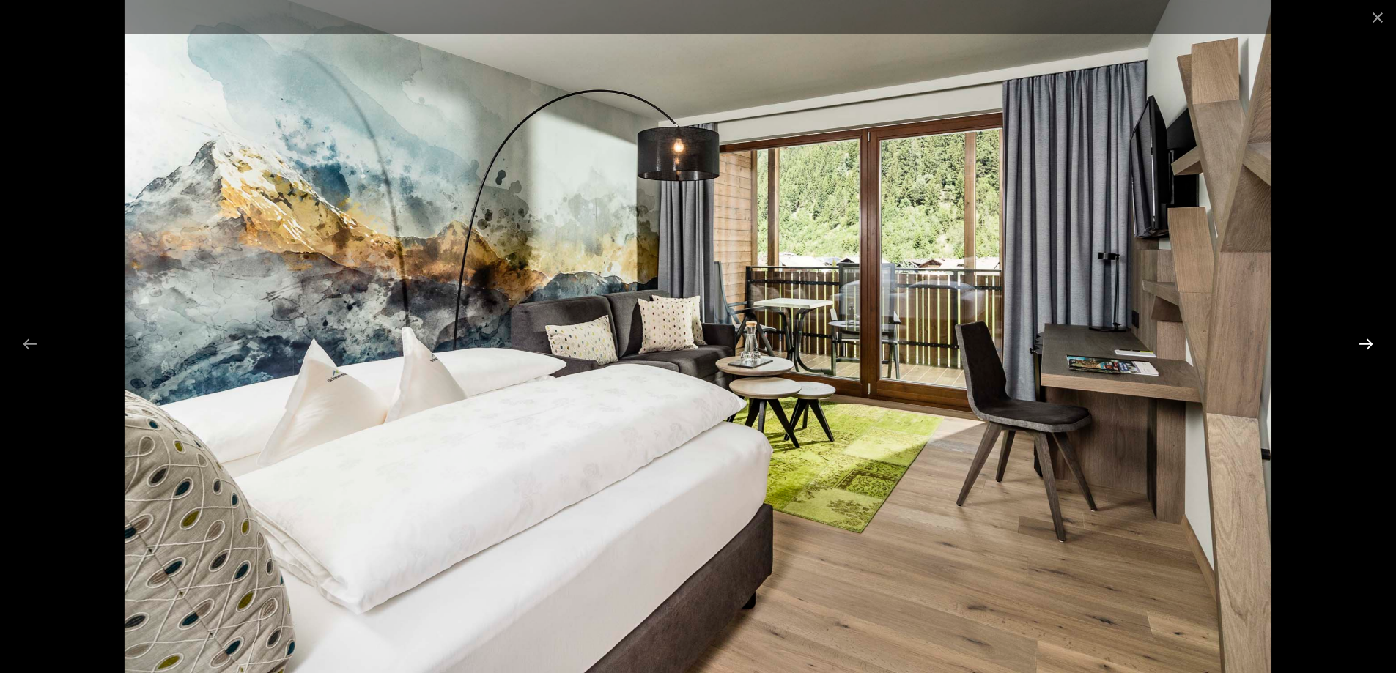
click at [1367, 344] on button "Next slide" at bounding box center [1365, 344] width 31 height 29
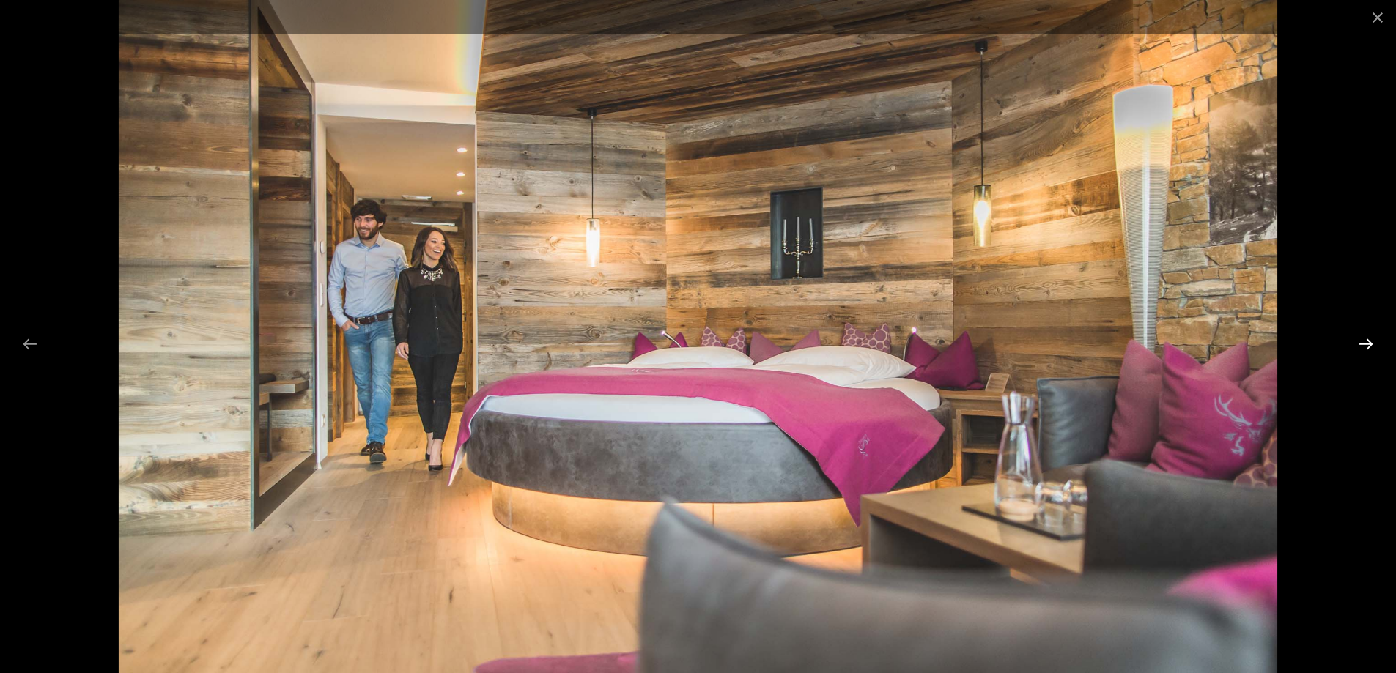
click at [1367, 344] on button "Next slide" at bounding box center [1365, 344] width 31 height 29
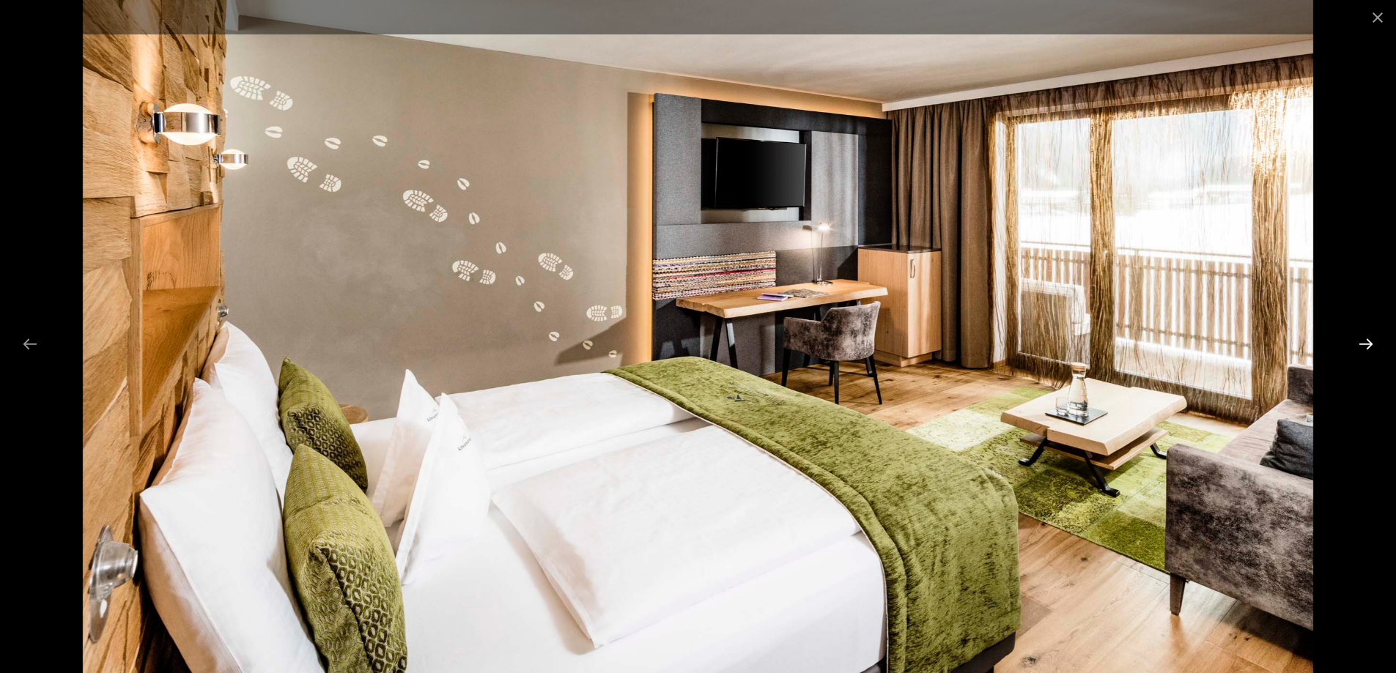
click at [1367, 344] on button "Next slide" at bounding box center [1365, 344] width 31 height 29
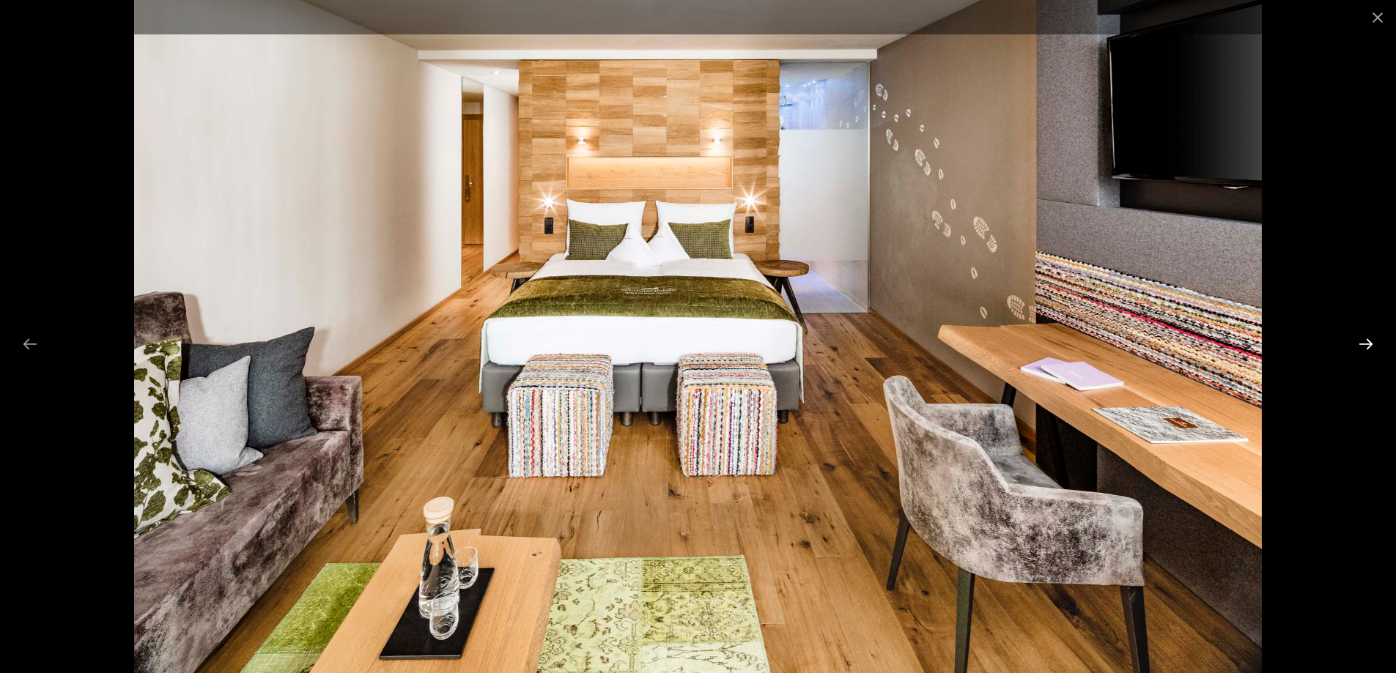
click at [1367, 344] on button "Next slide" at bounding box center [1365, 344] width 31 height 29
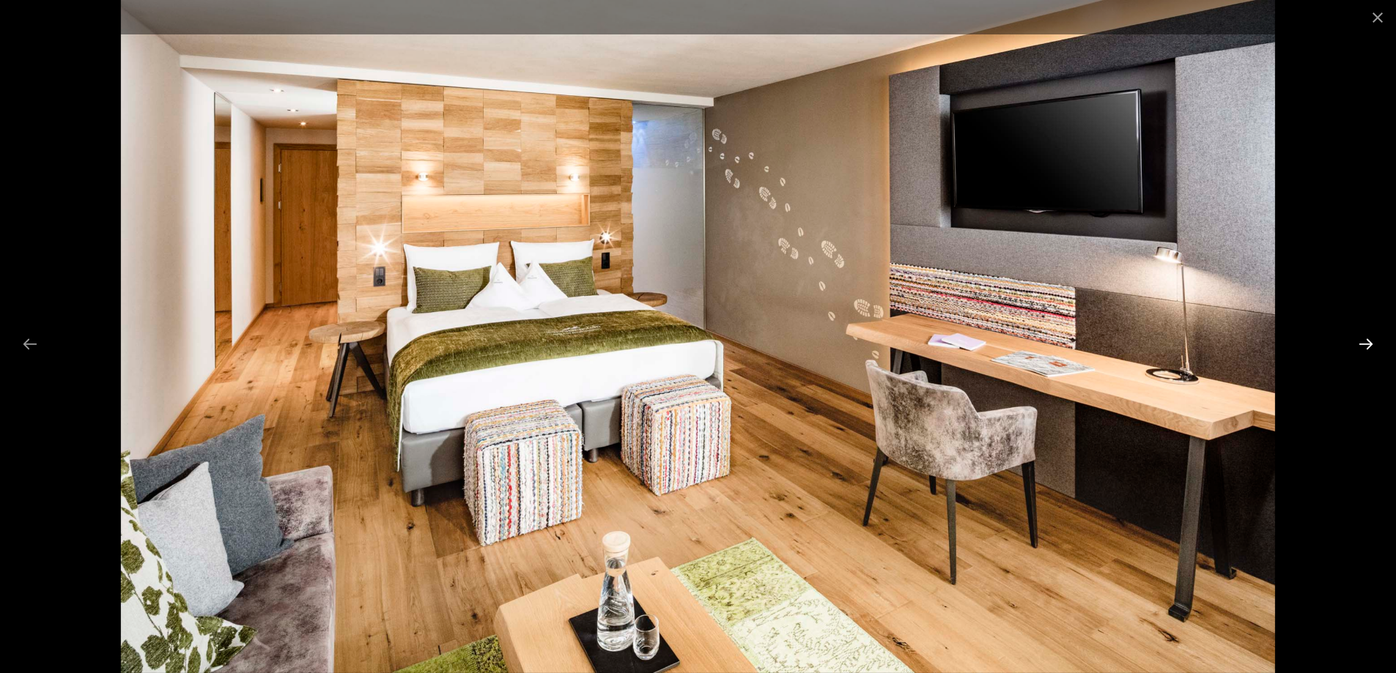
click at [1372, 341] on button "Next slide" at bounding box center [1365, 344] width 31 height 29
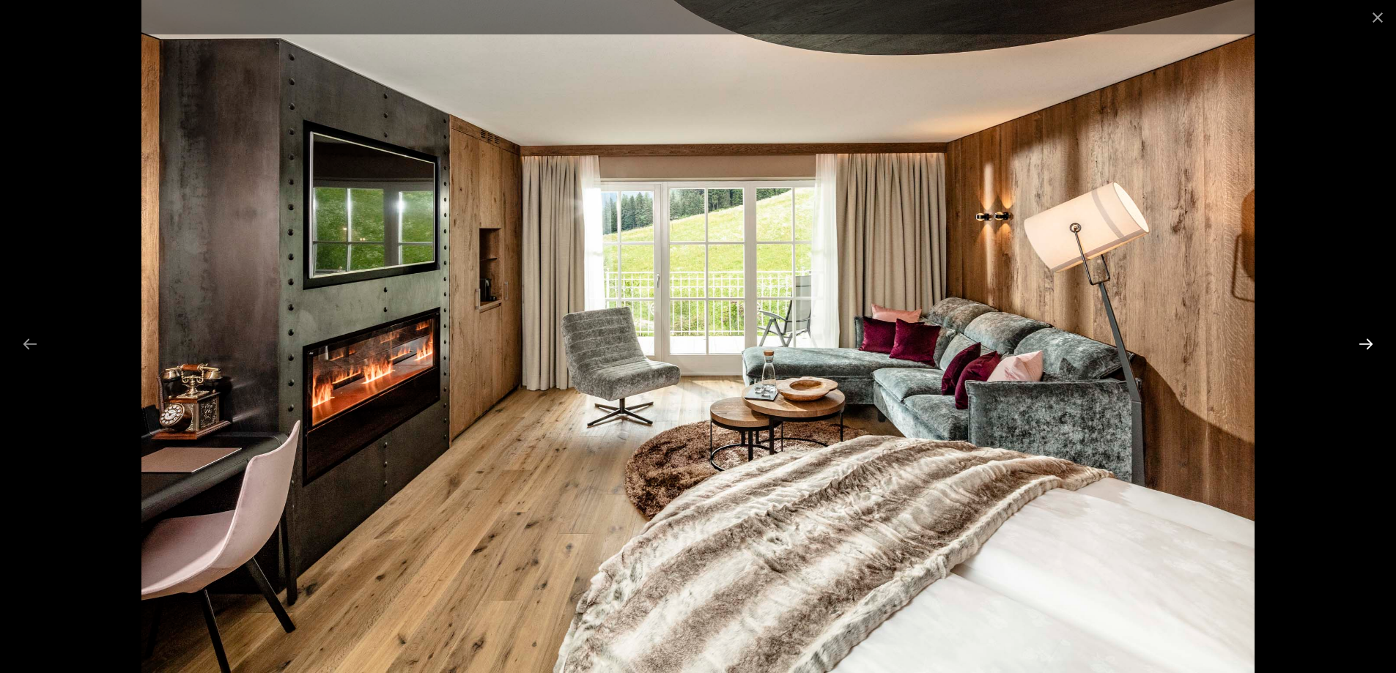
click at [1364, 342] on button "Next slide" at bounding box center [1365, 344] width 31 height 29
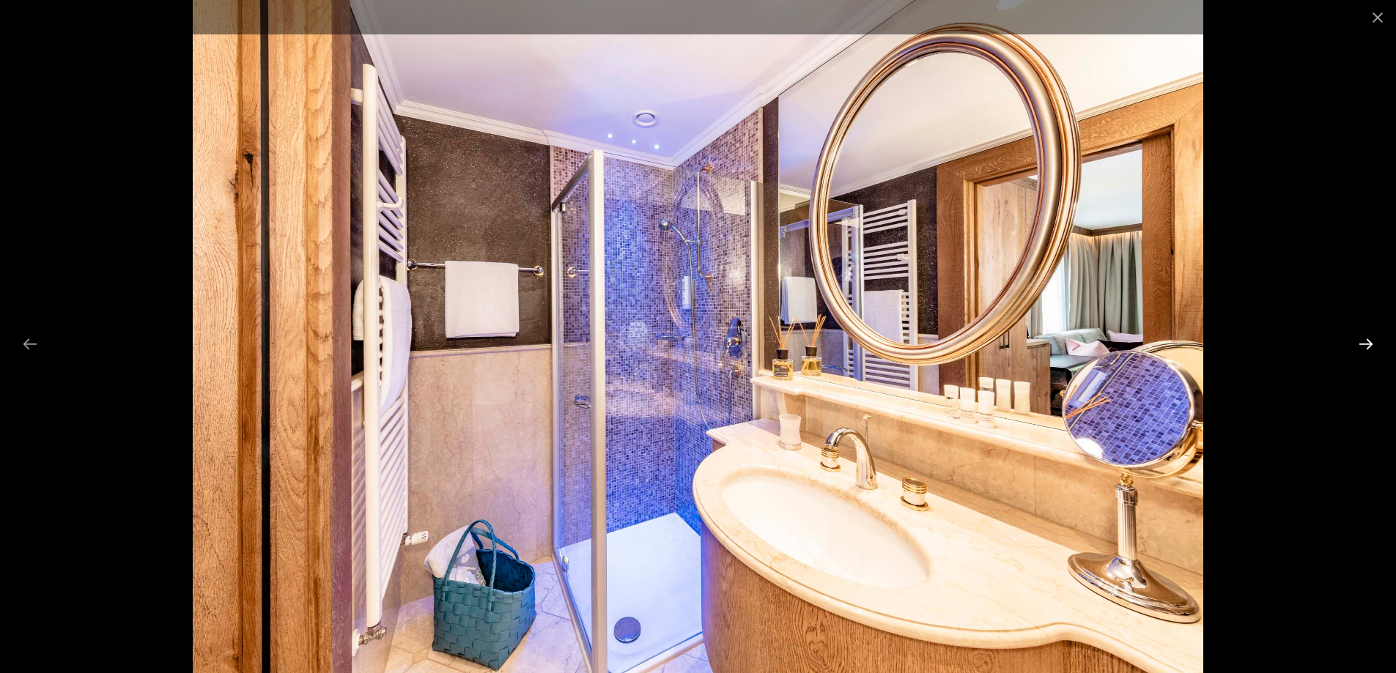
click at [1367, 339] on button "Next slide" at bounding box center [1365, 344] width 31 height 29
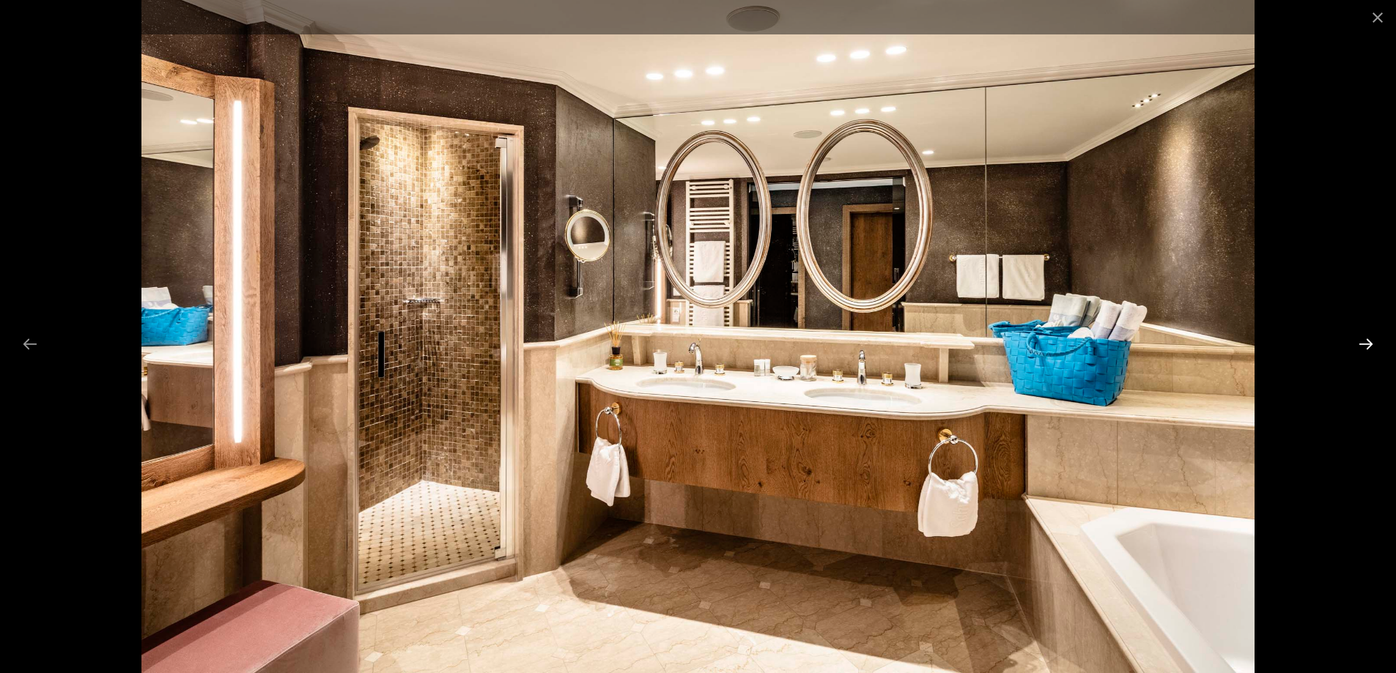
click at [1367, 339] on button "Next slide" at bounding box center [1365, 344] width 31 height 29
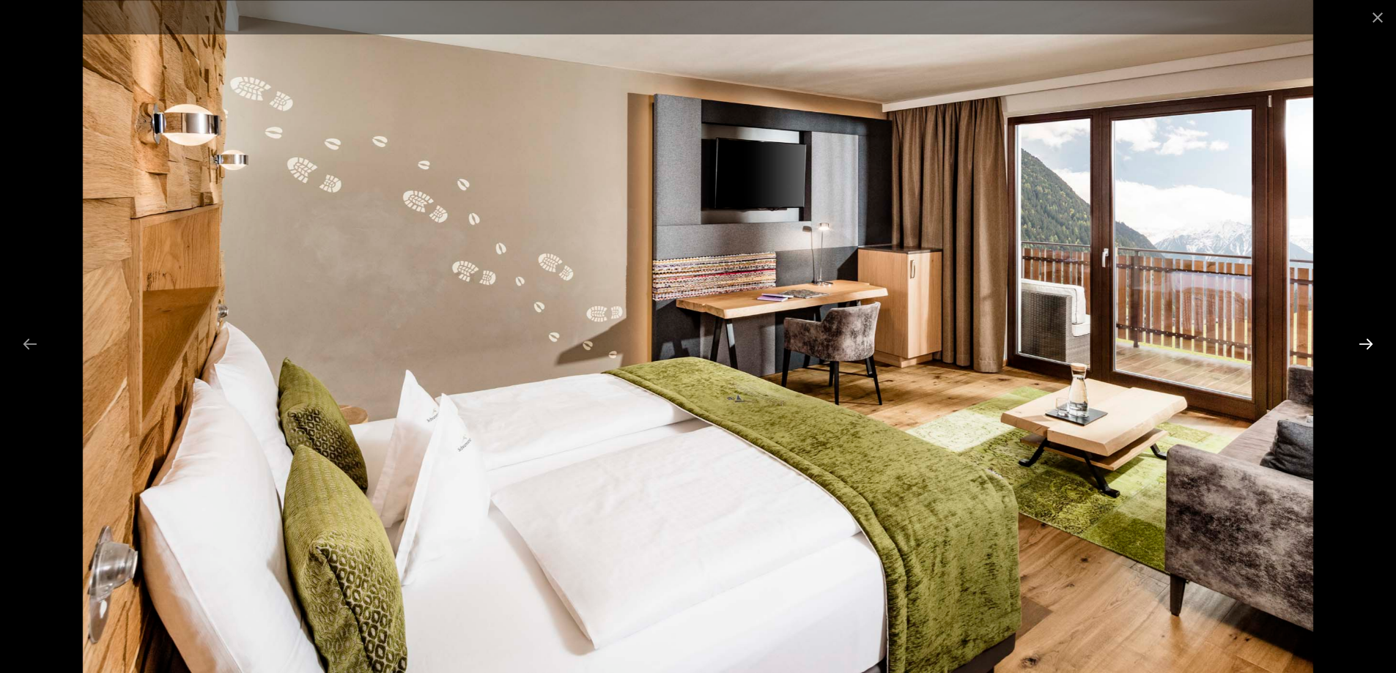
click at [1367, 339] on button "Next slide" at bounding box center [1365, 344] width 31 height 29
